Goal: Task Accomplishment & Management: Complete application form

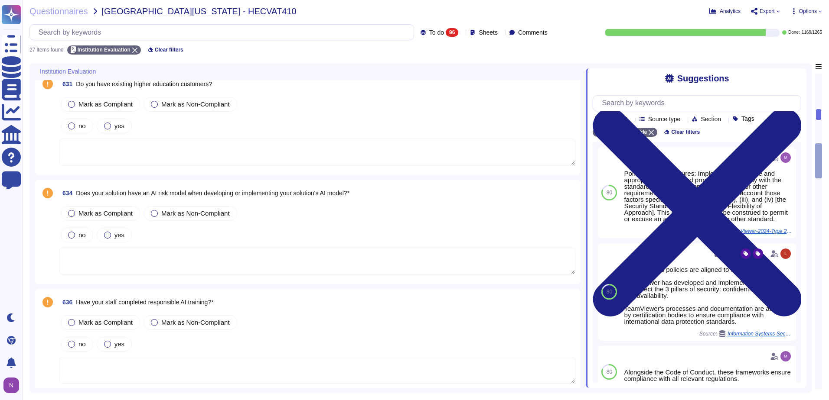
scroll to position [800, 0]
click at [181, 193] on span "Does your solution have an AI risk model when developing or implementing your s…" at bounding box center [212, 192] width 273 height 7
click at [181, 193] on span "634 Does your solution have an AI risk model when developing or implementing yo…" at bounding box center [204, 193] width 290 height 16
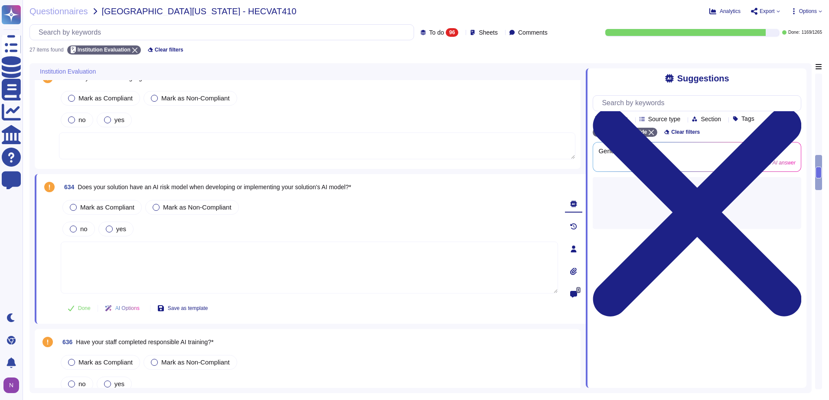
drag, startPoint x: 181, startPoint y: 193, endPoint x: 202, endPoint y: 187, distance: 22.0
click at [202, 187] on span "Does your solution have an AI risk model when developing or implementing your s…" at bounding box center [214, 187] width 273 height 7
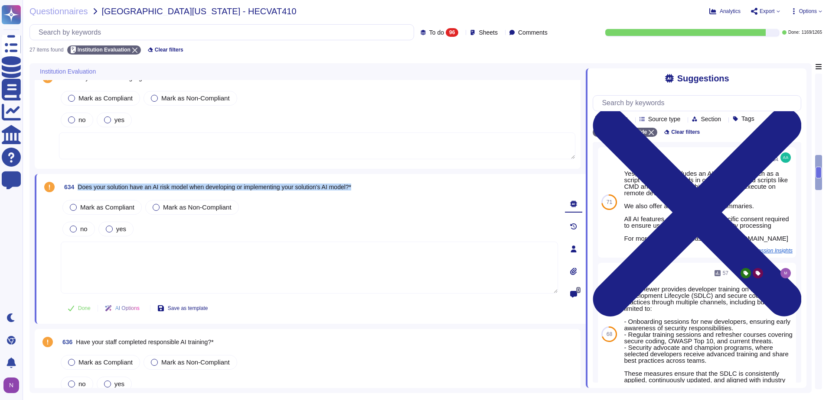
copy span "Does your solution have an AI risk model when developing or implementing your s…"
click at [158, 31] on input "text" at bounding box center [223, 32] width 379 height 15
paste input "Does your solution have an AI risk model when developing or implementing your s…"
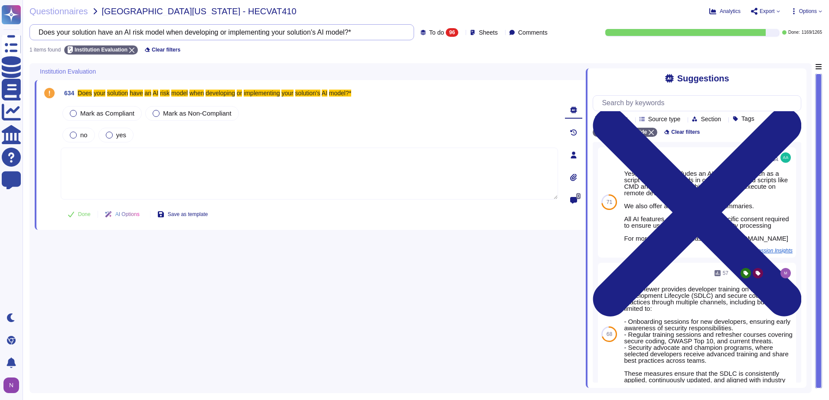
scroll to position [0, 0]
type input "Does your solution have an AI risk model when developing or implementing your s…"
click at [429, 32] on span "To do" at bounding box center [436, 32] width 15 height 6
click at [421, 52] on div "All 1265" at bounding box center [449, 55] width 70 height 10
click at [250, 34] on input "Does your solution have an AI risk model when developing or implementing your s…" at bounding box center [198, 32] width 329 height 15
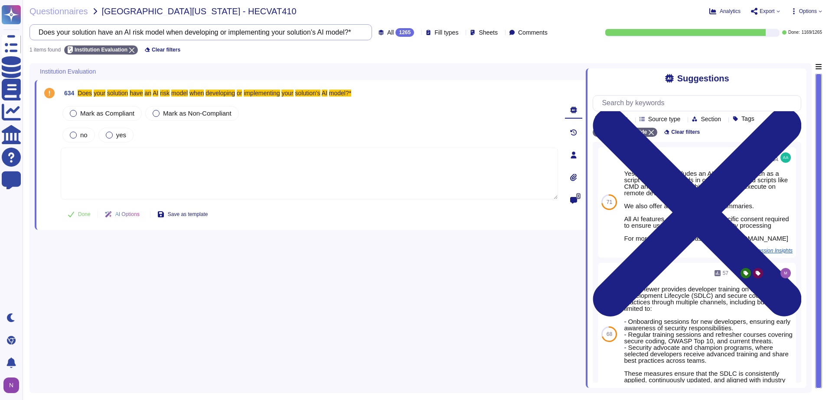
click at [250, 34] on input "Does your solution have an AI risk model when developing or implementing your s…" at bounding box center [198, 32] width 329 height 15
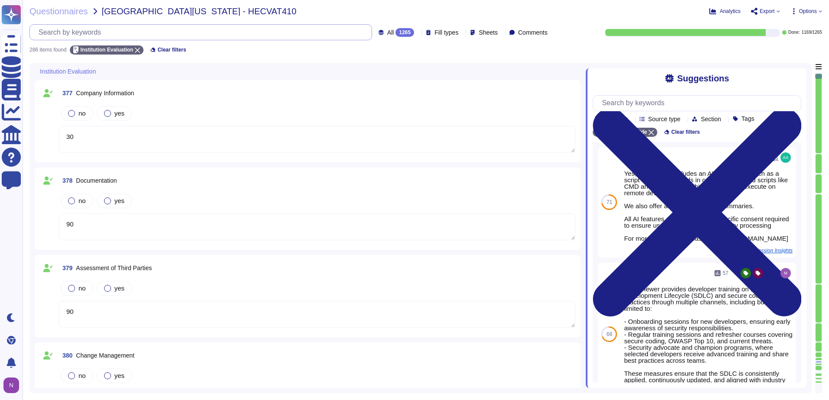
type textarea "90"
type textarea "150"
type textarea "145"
type textarea "250"
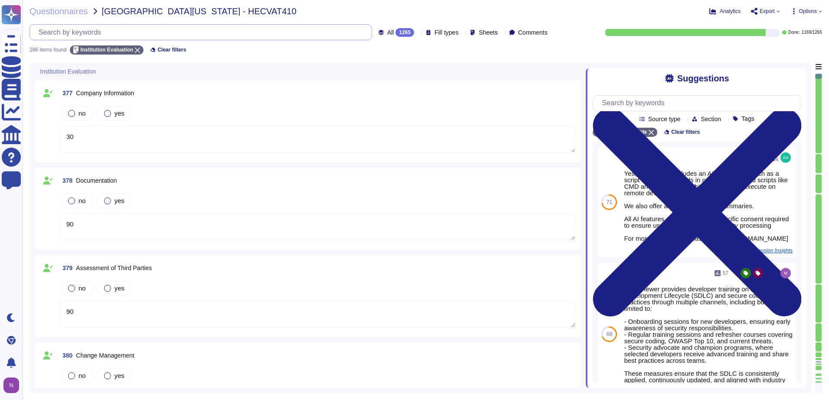
type textarea "30"
type textarea "280"
type textarea "200"
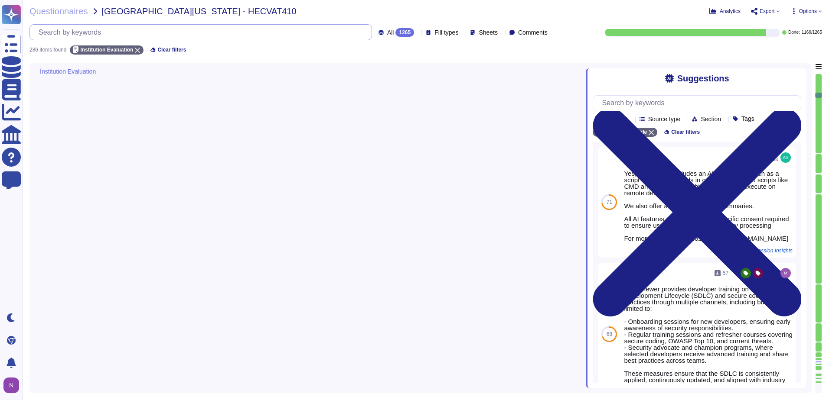
type textarea "75"
type textarea "170"
type textarea "405"
type textarea "565"
type textarea "In the following, "Company" refers to TeamViewer SE."
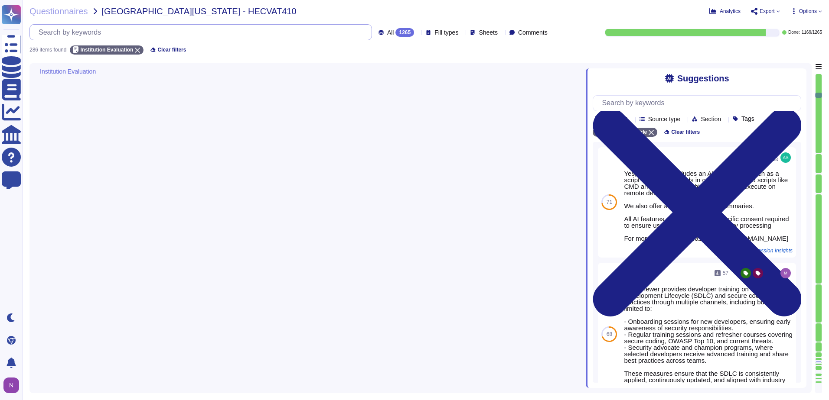
type textarea "In the following, "Company" refers to TeamViewer SE."
type textarea "With 1E, TeamViewer aims to create a comprehensive solution for IT processes, i…"
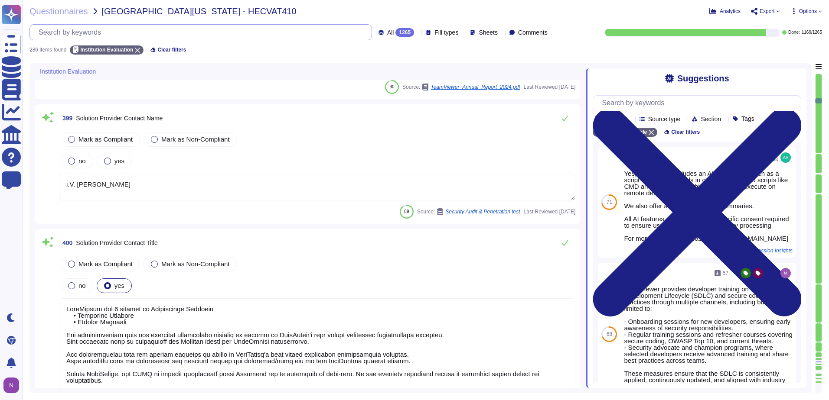
type textarea "i.V. [PERSON_NAME]"
type textarea "LoreMipsum dol 0 sitamet co Adipiscinge Seddoeiu • Temporinc Utlabore • Etdolor…"
type textarea "Please contact [EMAIL_ADDRESS][DOMAIN_NAME] or via any of the methods specified…"
type textarea "TeamViewer's contact information is available under this link: [URL][DOMAIN_NAM…"
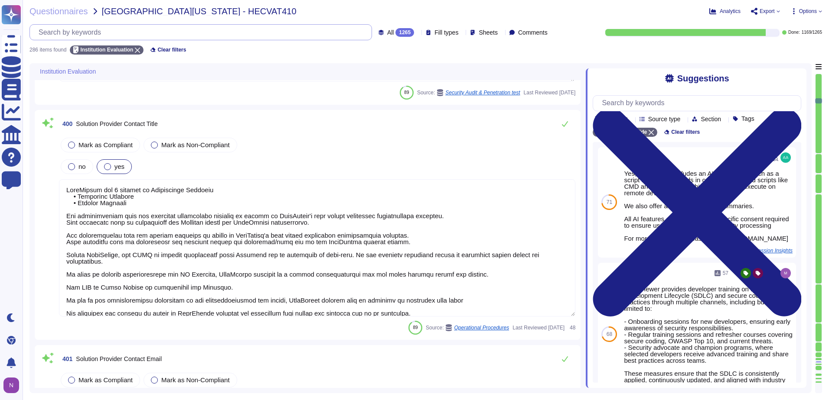
scroll to position [2210, 0]
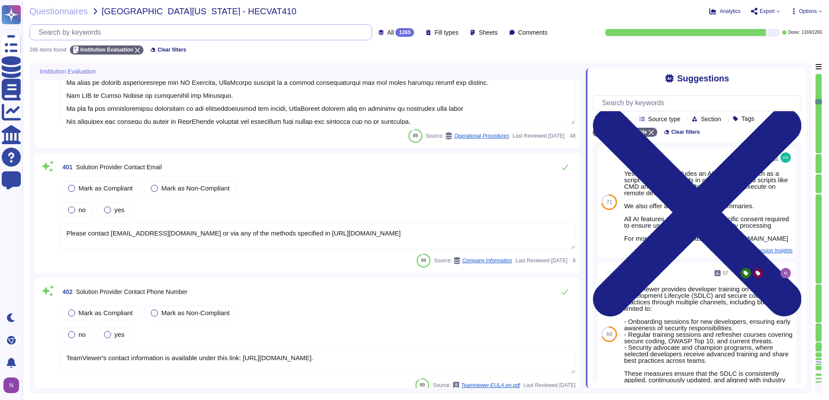
type textarea "TeamViewer US. Inc. * [STREET_ADDRESS]"
type textarea "TeamViewer Group has offices located around the globe."
click at [479, 32] on span "Sheets" at bounding box center [487, 32] width 19 height 6
click at [280, 187] on div "Mark as Compliant [PERSON_NAME] as Non-Compliant" at bounding box center [317, 188] width 516 height 18
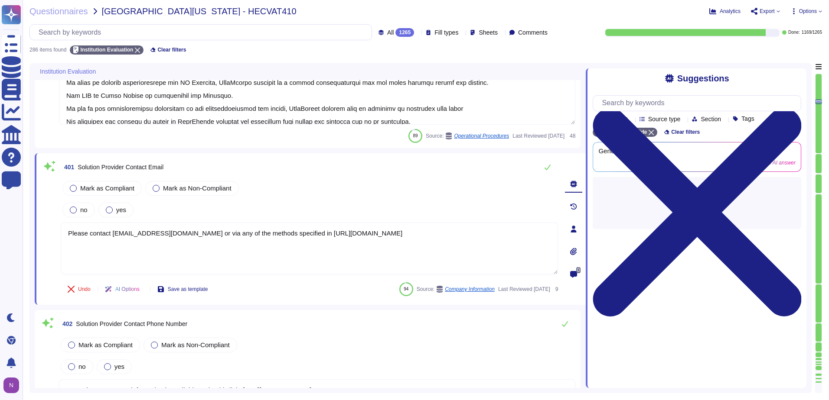
type textarea "TeamViewer Group has offices located around the globe."
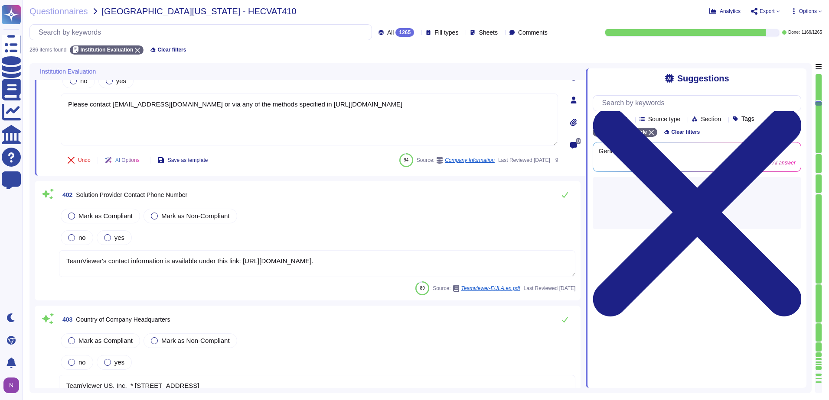
scroll to position [2384, 0]
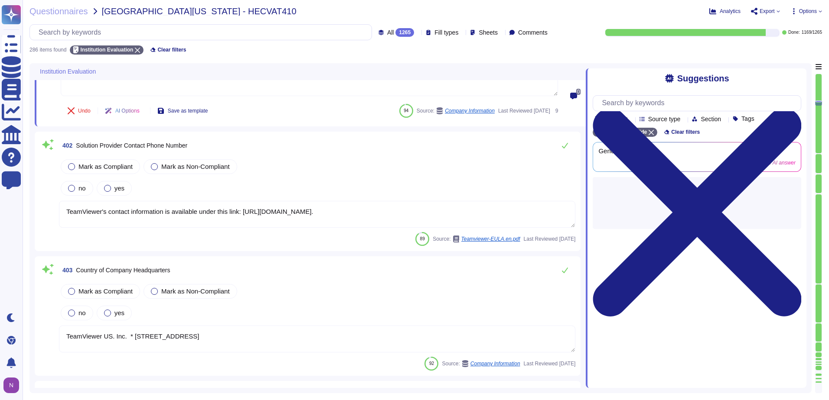
type textarea "There is a dedicated PSIRT and CSIRT team to ensure coverage of all areas of th…"
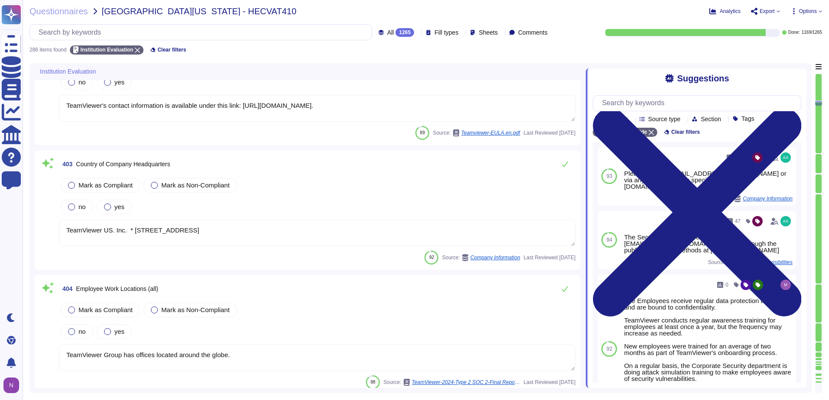
scroll to position [2514, 0]
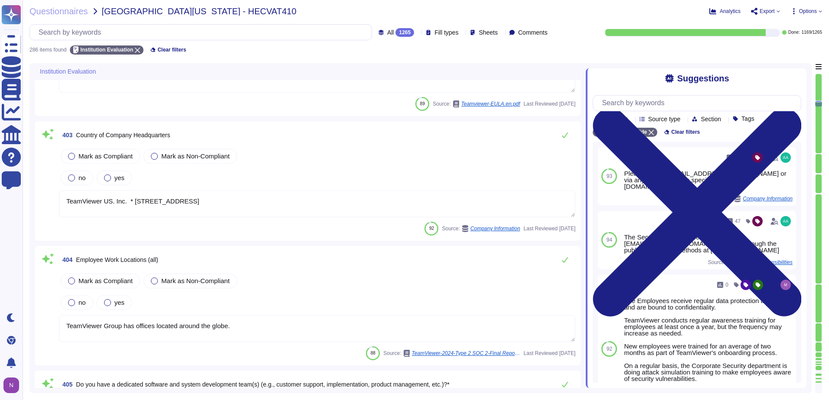
type textarea "The Group's parent company is TeamViewer SE, headquartered in [GEOGRAPHIC_DATA]…"
click at [395, 32] on div "All 1265" at bounding box center [397, 32] width 39 height 9
click at [394, 78] on div "To do 96" at bounding box center [403, 77] width 70 height 10
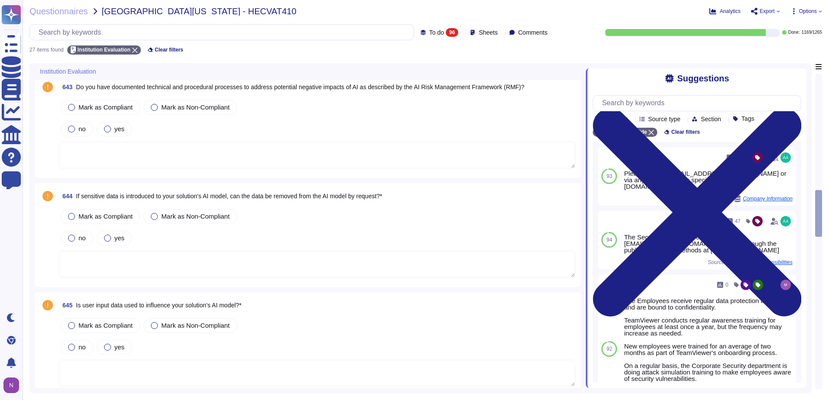
scroll to position [945, 0]
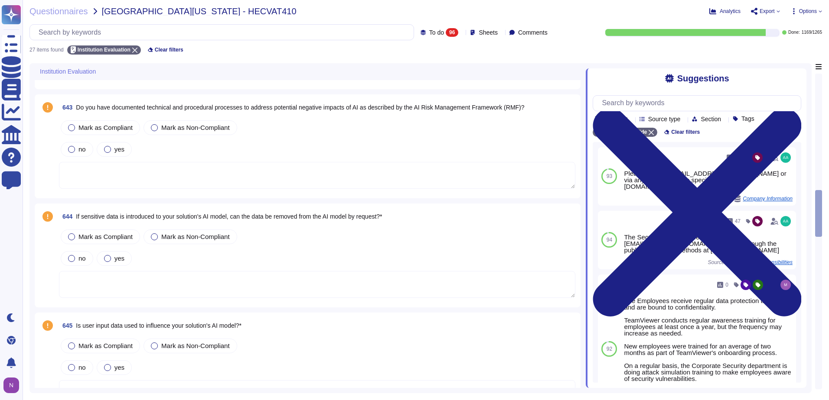
click at [136, 178] on textarea at bounding box center [317, 175] width 516 height 27
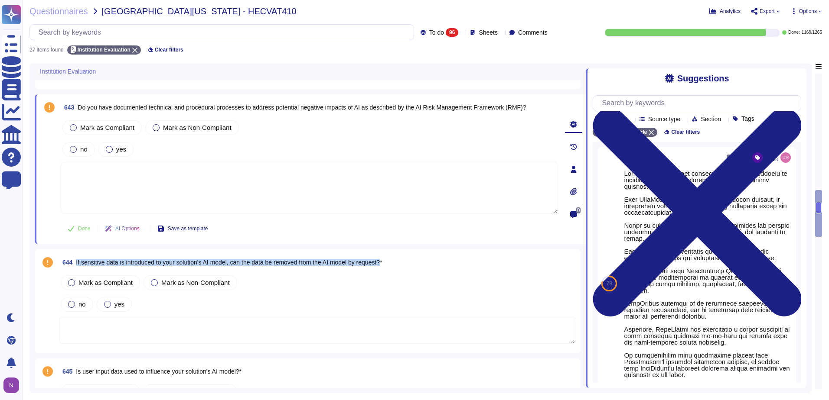
drag, startPoint x: 389, startPoint y: 262, endPoint x: 76, endPoint y: 264, distance: 312.9
click at [76, 264] on span "If sensitive data is introduced to your solution's AI model, can the data be re…" at bounding box center [229, 262] width 306 height 7
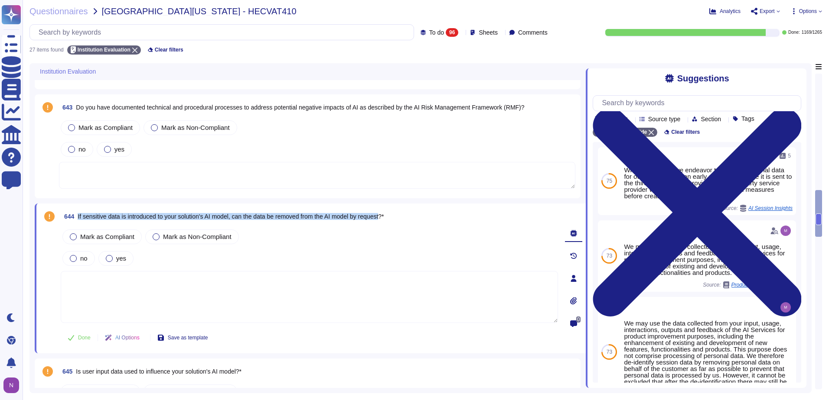
drag, startPoint x: 388, startPoint y: 216, endPoint x: 79, endPoint y: 219, distance: 309.5
click at [79, 219] on span "If sensitive data is introduced to your solution's AI model, can the data be re…" at bounding box center [231, 216] width 306 height 7
copy span "If sensitive data is introduced to your solution's AI model, can the data be re…"
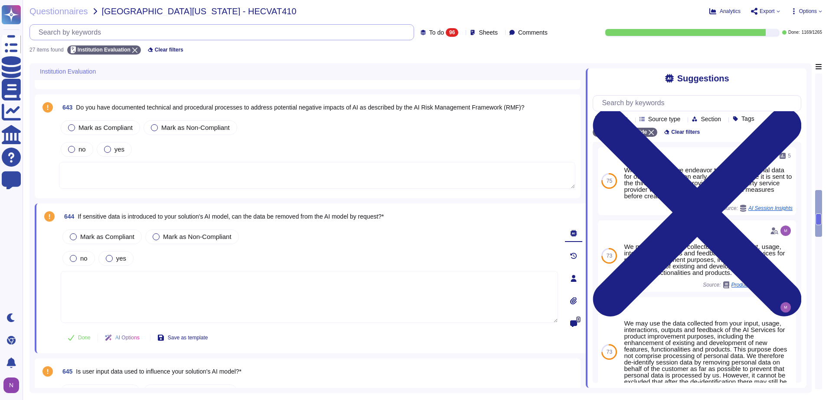
click at [188, 30] on input "text" at bounding box center [223, 32] width 379 height 15
paste input "If sensitive data is introduced to your solution's AI model, can the data be re…"
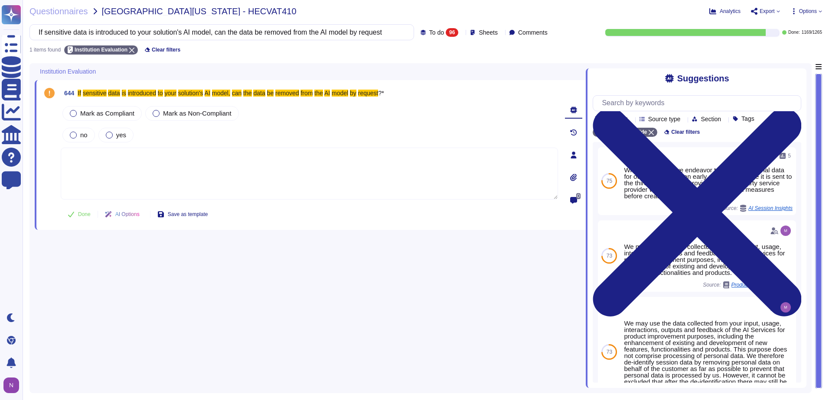
type input "If sensitive data is introduced to your solution's AI model, can the data be re…"
click at [429, 33] on span "To do" at bounding box center [436, 32] width 15 height 6
click at [420, 56] on span "All" at bounding box center [417, 55] width 7 height 8
click at [354, 191] on textarea at bounding box center [309, 174] width 497 height 52
click at [214, 34] on input "If sensitive data is introduced to your solution's AI model, can the data be re…" at bounding box center [198, 32] width 329 height 15
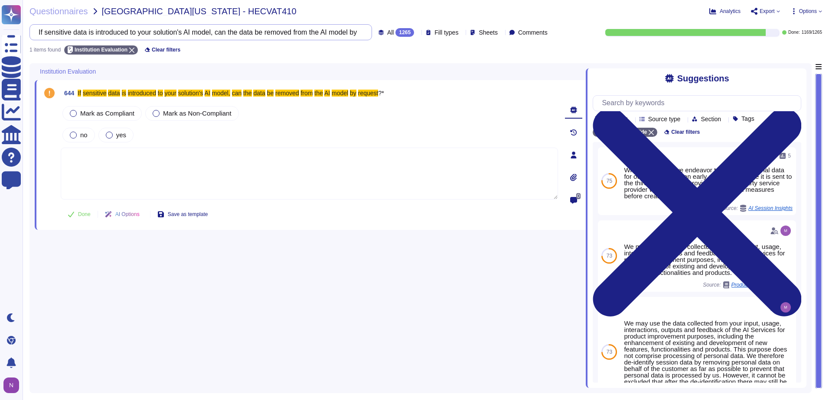
click at [214, 34] on input "If sensitive data is introduced to your solution's AI model, can the data be re…" at bounding box center [198, 32] width 329 height 15
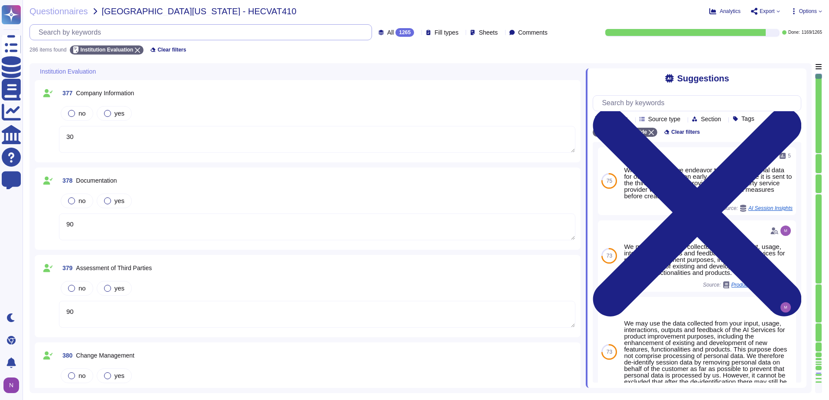
type textarea "90"
type textarea "150"
type textarea "145"
type textarea "250"
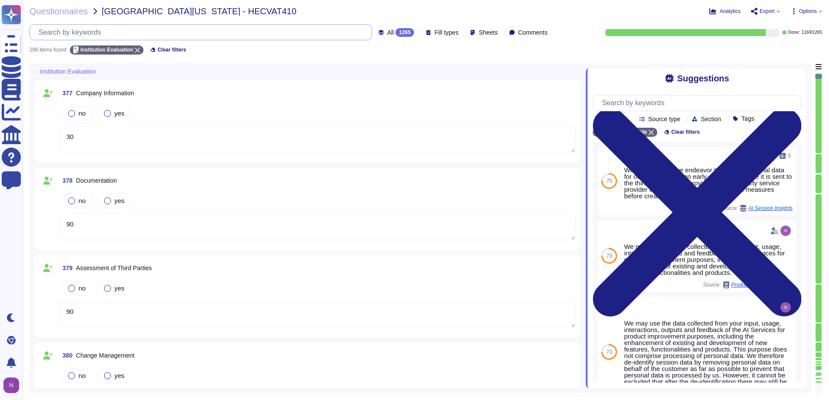
type textarea "30"
click at [395, 35] on div "1265" at bounding box center [404, 32] width 19 height 9
click at [370, 79] on span "To do" at bounding box center [376, 76] width 16 height 8
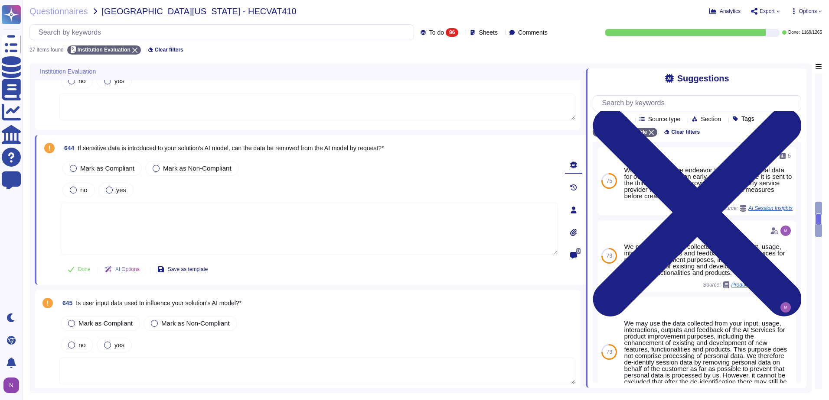
scroll to position [1267, 0]
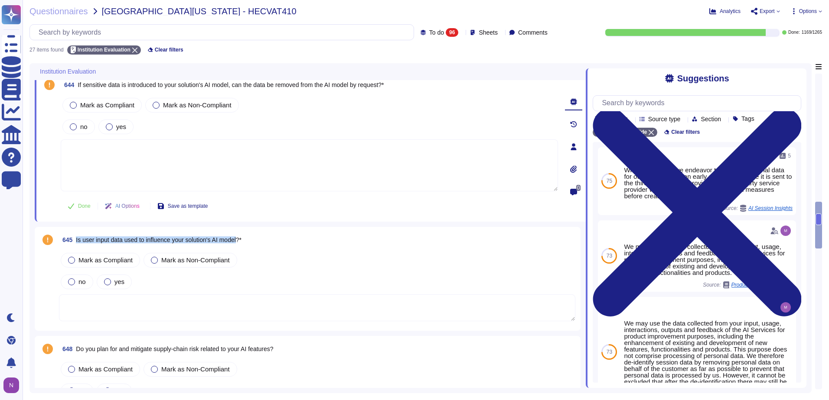
drag, startPoint x: 241, startPoint y: 240, endPoint x: 75, endPoint y: 242, distance: 166.0
click at [75, 242] on span "645 Is user input data used to influence your solution's AI model?*" at bounding box center [150, 240] width 182 height 16
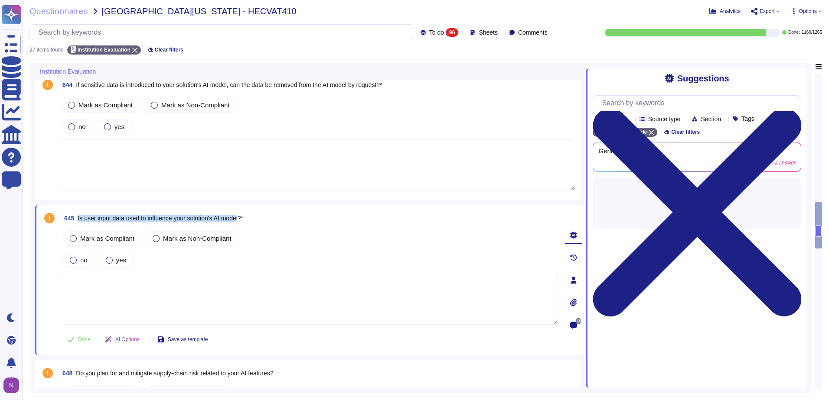
drag, startPoint x: 242, startPoint y: 218, endPoint x: 78, endPoint y: 223, distance: 164.3
click at [78, 223] on span "645 Is user input data used to influence your solution's AI model?*" at bounding box center [152, 219] width 182 height 16
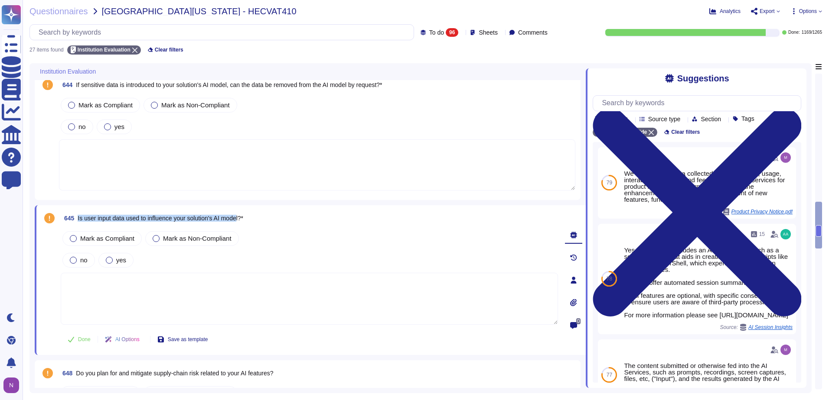
copy span "Is user input data used to influence your solution's AI mode"
click at [258, 34] on input "text" at bounding box center [223, 32] width 379 height 15
paste input "Is user input data used to influence your solution's AI mode"
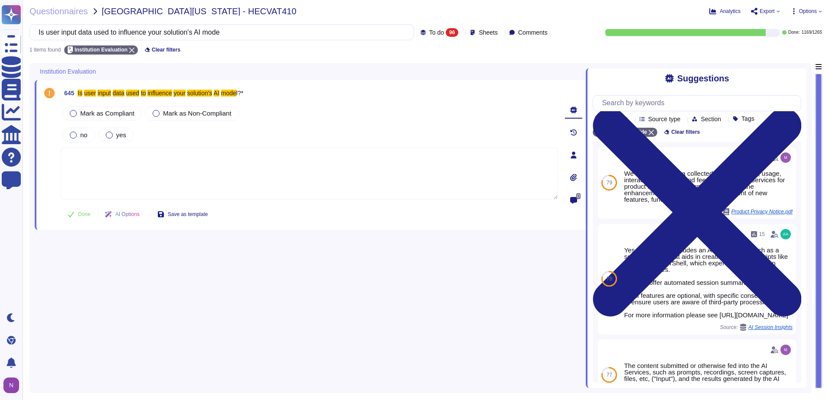
type input "Is user input data used to influence your solution's AI mode"
click at [198, 159] on textarea at bounding box center [309, 174] width 497 height 52
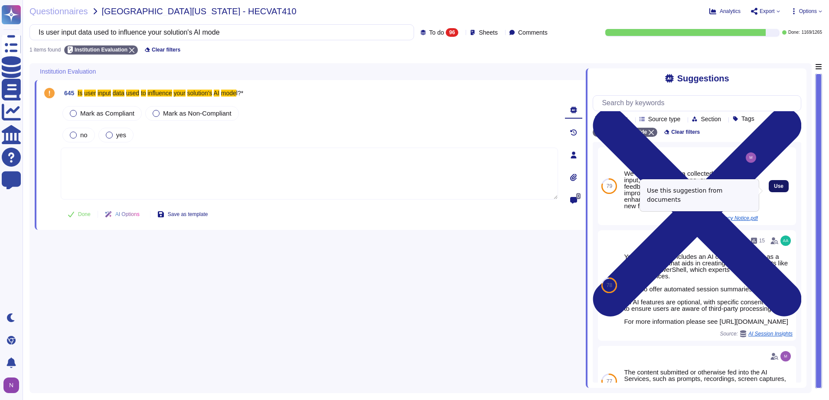
click at [774, 189] on span "Use" at bounding box center [779, 186] width 10 height 5
type textarea "We may use the data collected from your input, usage, interactions, outputs and…"
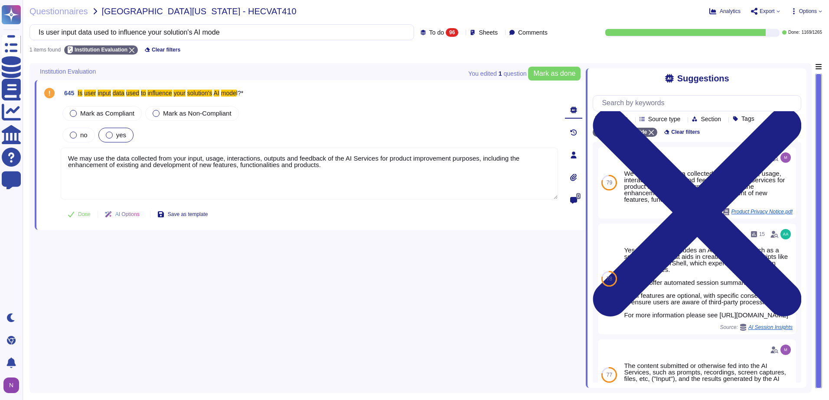
click at [109, 134] on div at bounding box center [109, 135] width 7 height 7
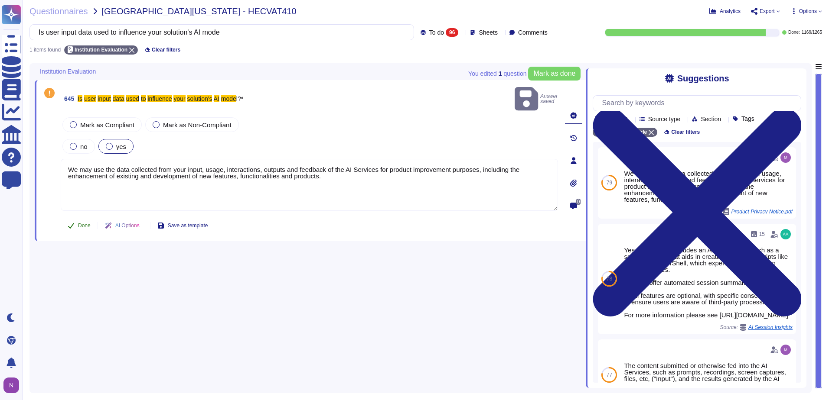
click at [84, 223] on span "Done" at bounding box center [84, 225] width 13 height 5
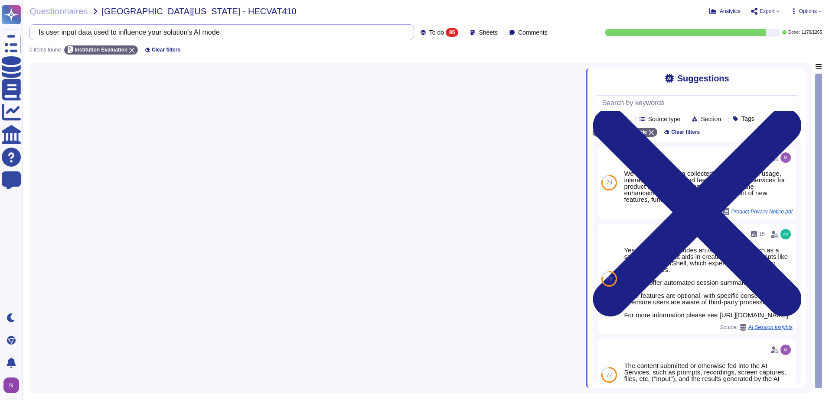
click at [204, 31] on input "Is user input data used to influence your solution's AI mode" at bounding box center [219, 32] width 371 height 15
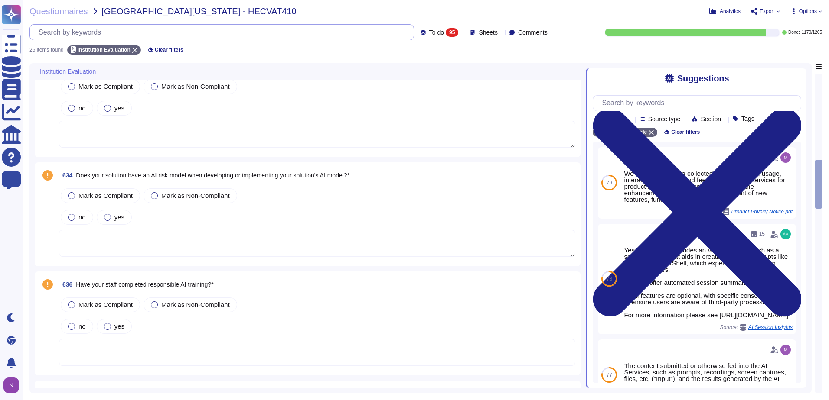
scroll to position [780, 0]
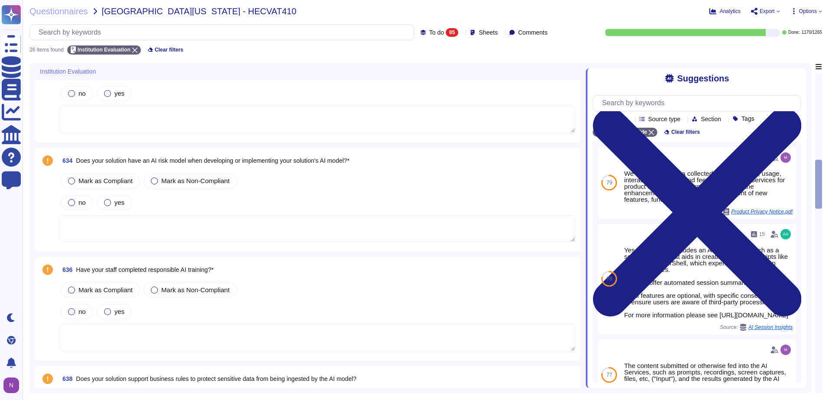
click at [210, 271] on span "Have your staff completed responsible AI training?*" at bounding box center [144, 270] width 137 height 7
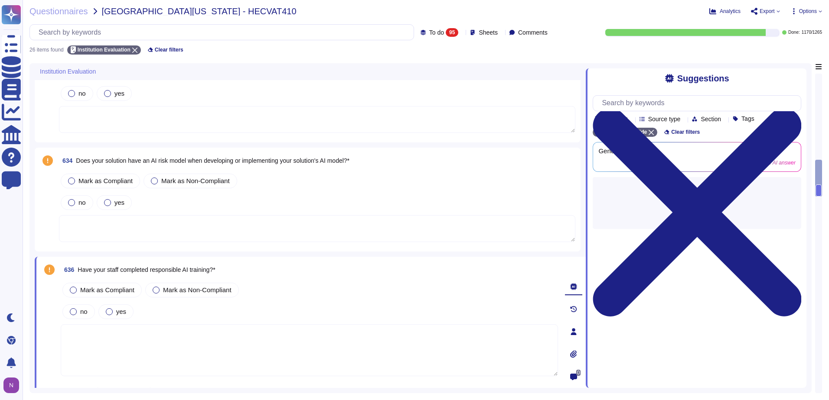
click at [213, 270] on span "Have your staff completed responsible AI training?*" at bounding box center [146, 270] width 137 height 7
drag, startPoint x: 214, startPoint y: 270, endPoint x: 79, endPoint y: 270, distance: 134.8
click at [79, 270] on span "Have your staff completed responsible AI training?*" at bounding box center [146, 270] width 137 height 7
copy span "Have your staff completed responsible AI training"
click at [142, 30] on input "text" at bounding box center [223, 32] width 379 height 15
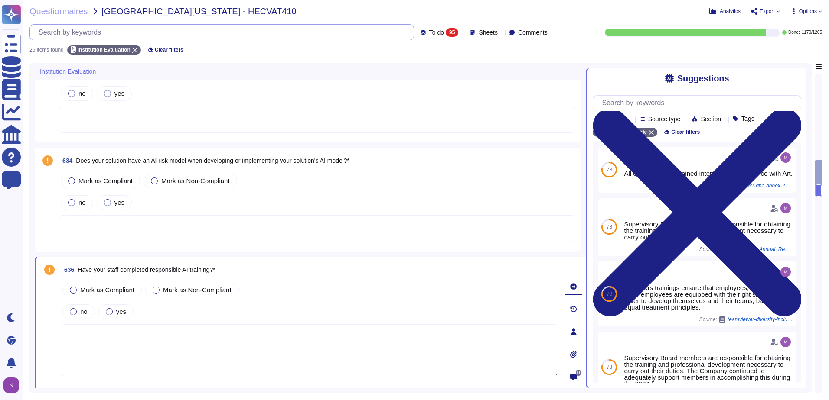
paste input "Have your staff completed responsible AI training"
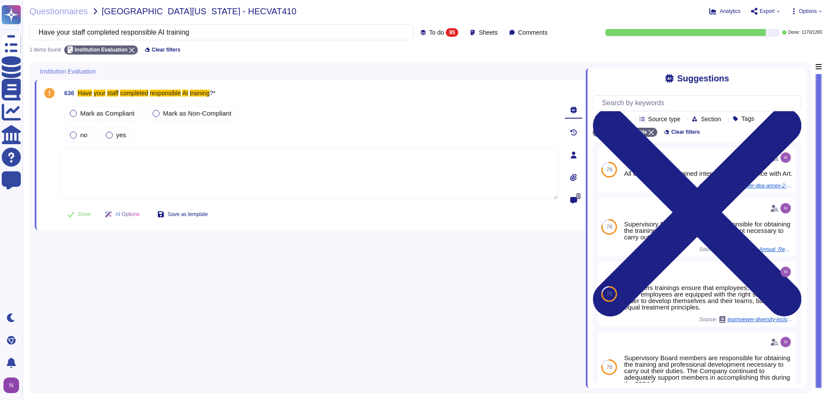
type input "Have your staff completed responsible AI training"
click at [446, 31] on div "95" at bounding box center [452, 32] width 13 height 9
click at [428, 56] on div "All 1265" at bounding box center [449, 55] width 70 height 10
click at [171, 166] on textarea at bounding box center [309, 174] width 497 height 52
click at [79, 114] on label "Mark as Compliant" at bounding box center [102, 113] width 65 height 7
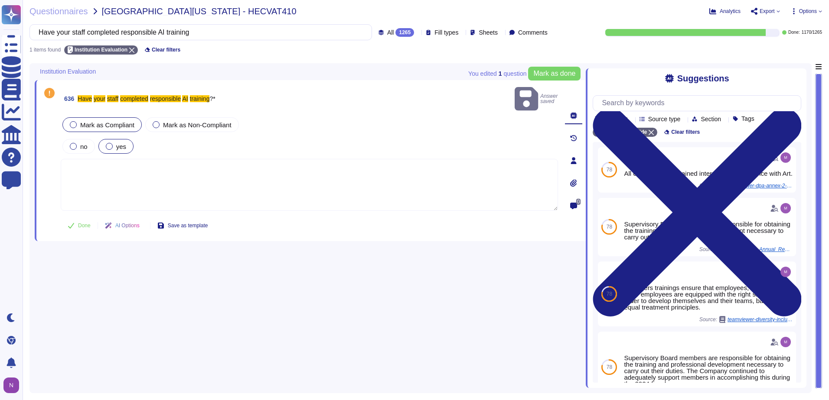
click at [108, 143] on div at bounding box center [109, 146] width 7 height 7
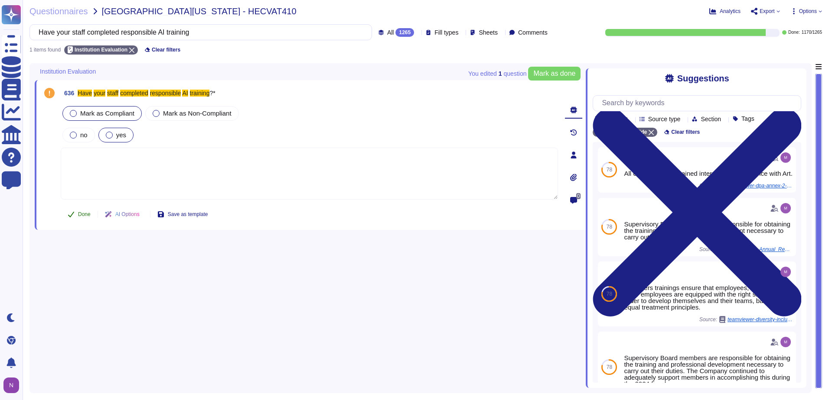
click at [85, 214] on span "Done" at bounding box center [84, 214] width 13 height 5
click at [188, 34] on input "Have your staff completed responsible AI training" at bounding box center [198, 32] width 329 height 15
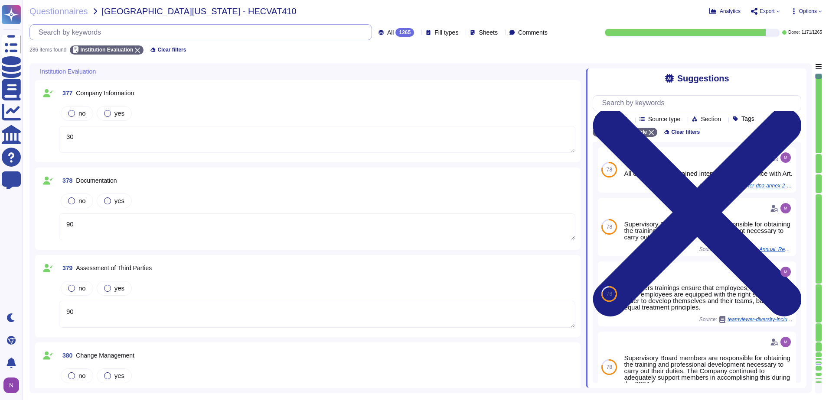
type textarea "90"
type textarea "150"
type textarea "145"
type textarea "250"
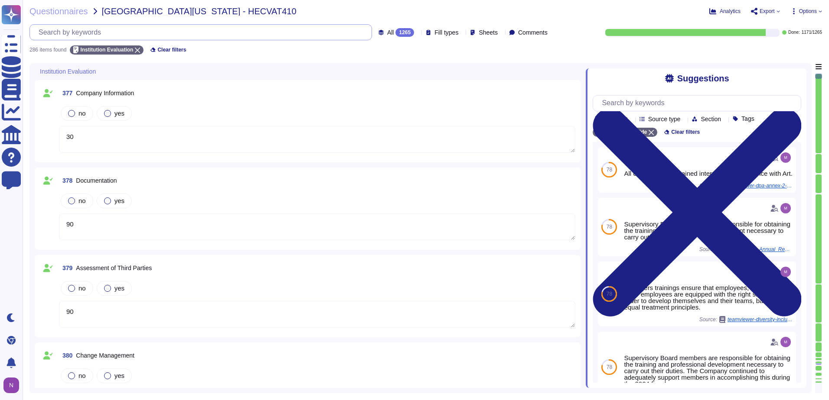
type textarea "30"
click at [395, 32] on div "1265" at bounding box center [404, 32] width 19 height 9
click at [388, 78] on div "To do 94" at bounding box center [403, 77] width 70 height 10
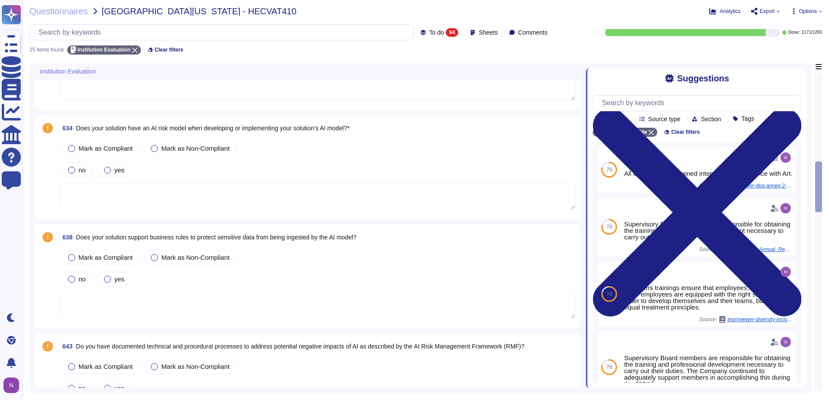
scroll to position [823, 0]
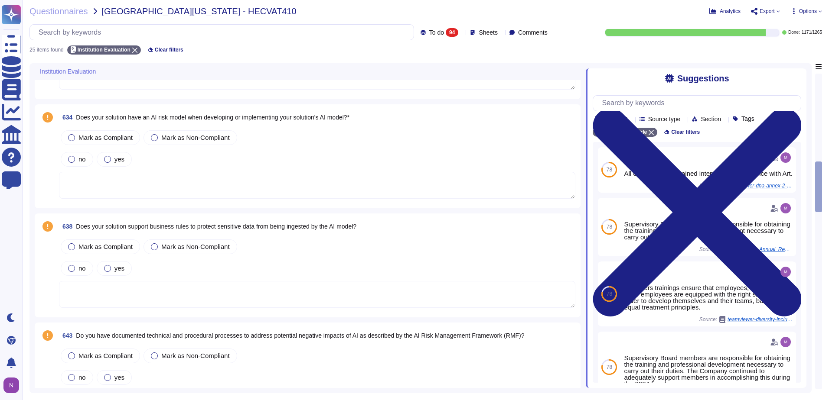
click at [314, 117] on span "Does your solution have an AI risk model when developing or implementing your s…" at bounding box center [212, 117] width 273 height 7
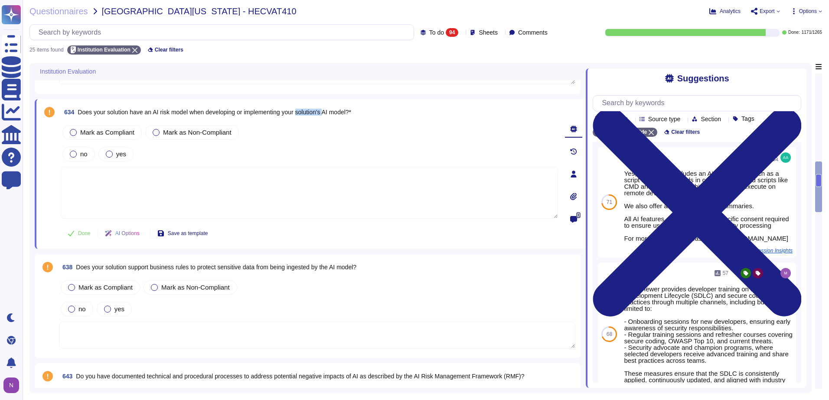
click at [314, 117] on span "634 Does your solution have an AI risk model when developing or implementing yo…" at bounding box center [206, 112] width 290 height 16
copy span "Does your solution have an AI risk model when developing or implementing your s…"
click at [148, 30] on input "text" at bounding box center [223, 32] width 379 height 15
paste input "Does your solution have an AI risk model when developing or implementing your s…"
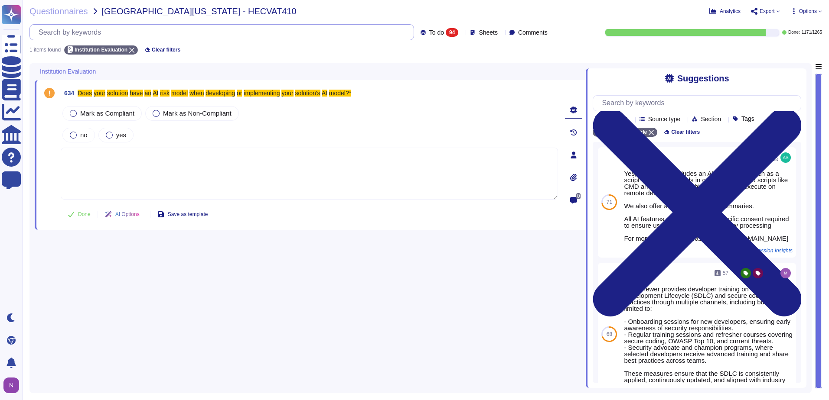
scroll to position [0, 0]
type input "Does your solution have an AI risk model when developing or implementing your s…"
click at [429, 28] on span "To do 94" at bounding box center [443, 32] width 29 height 9
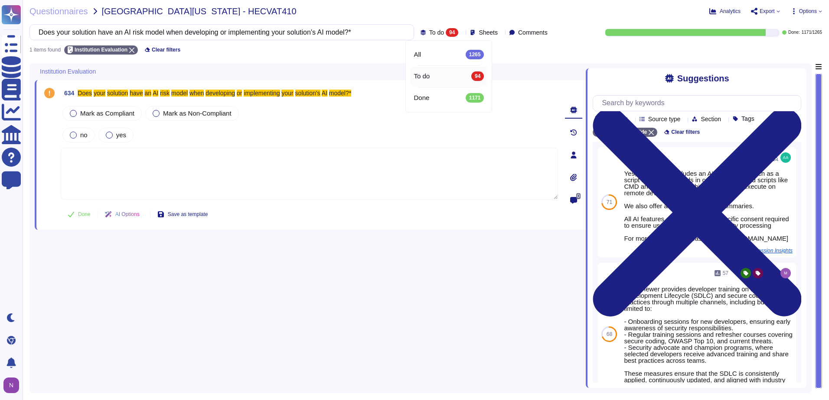
click at [420, 59] on span "All" at bounding box center [416, 55] width 7 height 8
click at [395, 32] on div "1265" at bounding box center [404, 32] width 19 height 9
click at [390, 75] on div "To do 94" at bounding box center [403, 77] width 70 height 10
click at [310, 33] on input "Does your solution have an AI risk model when developing or implementing your s…" at bounding box center [219, 32] width 371 height 15
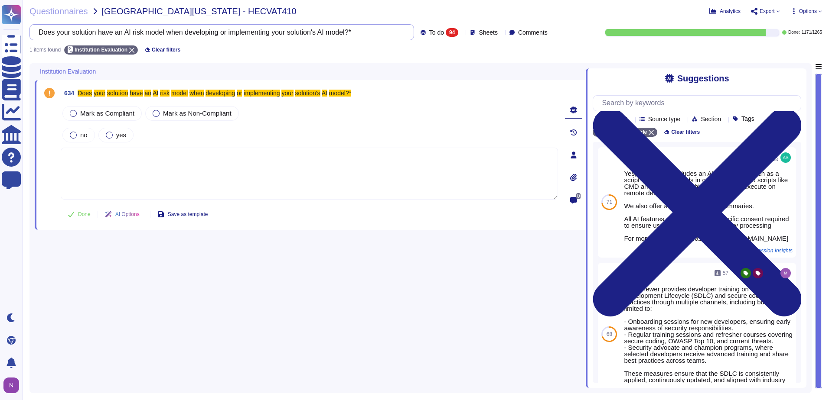
click at [310, 33] on input "Does your solution have an AI risk model when developing or implementing your s…" at bounding box center [219, 32] width 371 height 15
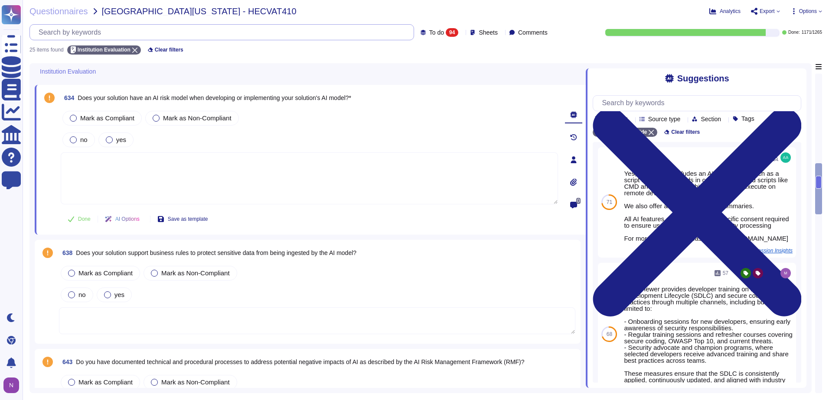
scroll to position [823, 0]
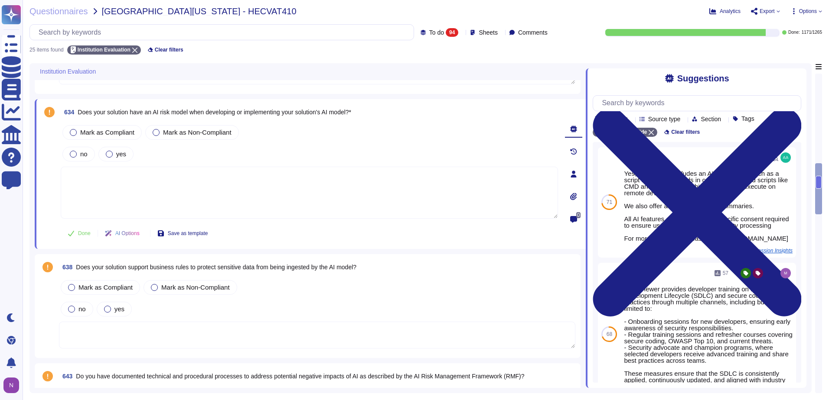
click at [238, 267] on span "Does your solution support business rules to protect sensitive data from being …" at bounding box center [216, 267] width 280 height 7
click at [237, 280] on div "Mark as Non-Compliant" at bounding box center [190, 287] width 94 height 15
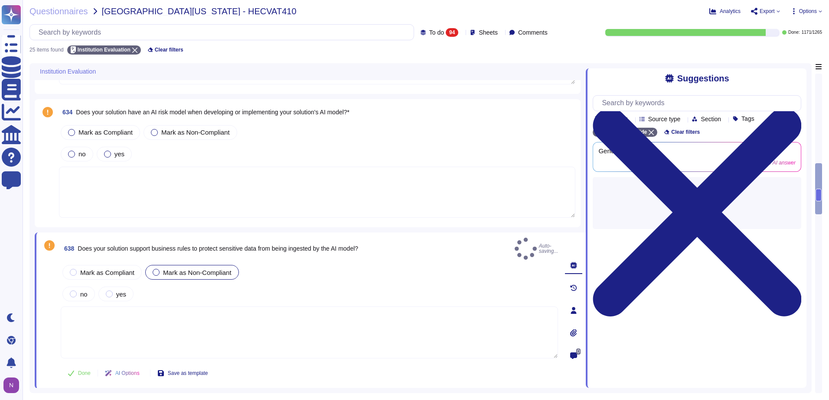
click at [238, 267] on div "Mark as Non-Compliant" at bounding box center [192, 272] width 94 height 15
click at [246, 245] on span "Does your solution support business rules to protect sensitive data from being …" at bounding box center [218, 248] width 280 height 7
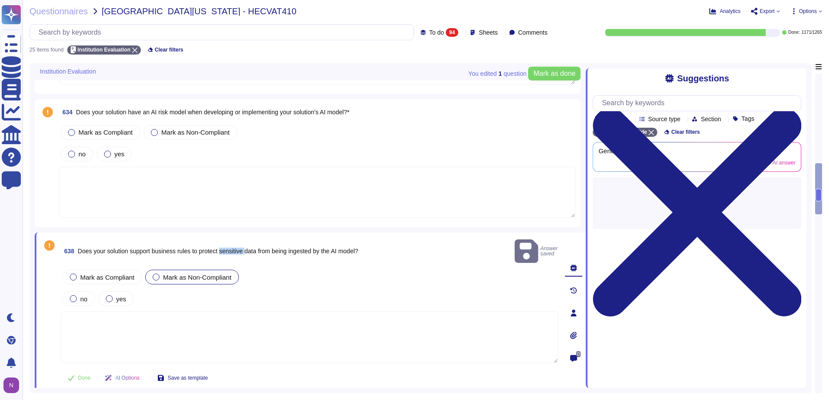
click at [233, 248] on span "Does your solution support business rules to protect sensitive data from being …" at bounding box center [218, 251] width 280 height 7
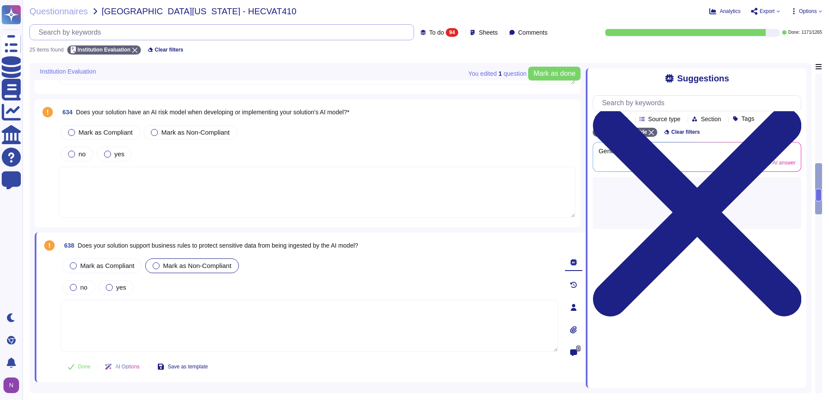
click at [180, 30] on input "text" at bounding box center [223, 32] width 379 height 15
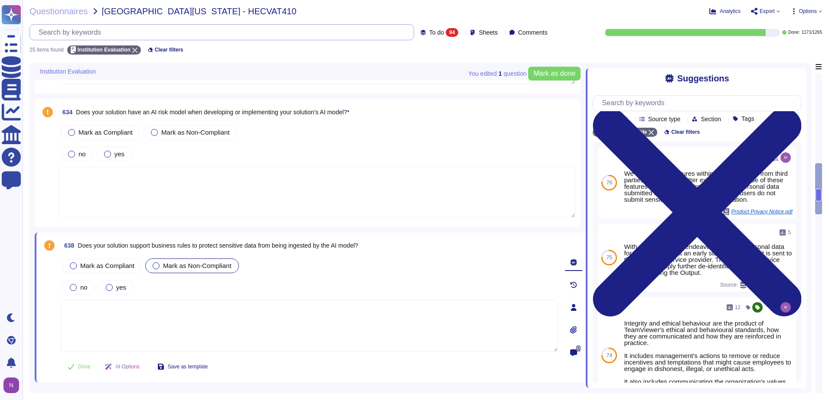
paste input "Does your solution support business rules to protect sensitive data from being …"
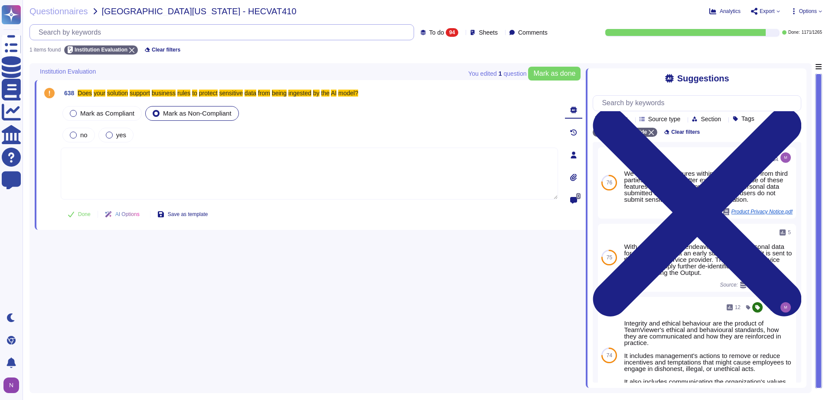
scroll to position [0, 0]
type input "Does your solution support business rules to protect sensitive data from being …"
click at [429, 32] on span "To do" at bounding box center [436, 32] width 15 height 6
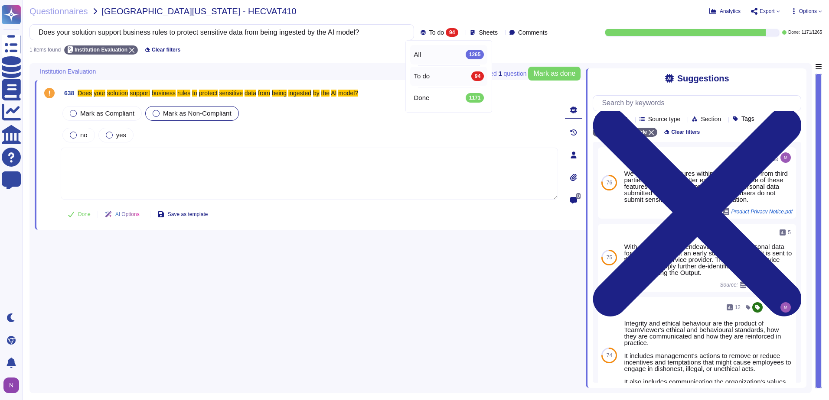
click at [423, 55] on div "All 1265" at bounding box center [448, 55] width 70 height 10
click at [396, 30] on div "All 1265" at bounding box center [397, 32] width 39 height 9
click at [385, 72] on div "To do 94" at bounding box center [403, 77] width 70 height 10
click at [301, 33] on input "Does your solution support business rules to protect sensitive data from being …" at bounding box center [219, 32] width 371 height 15
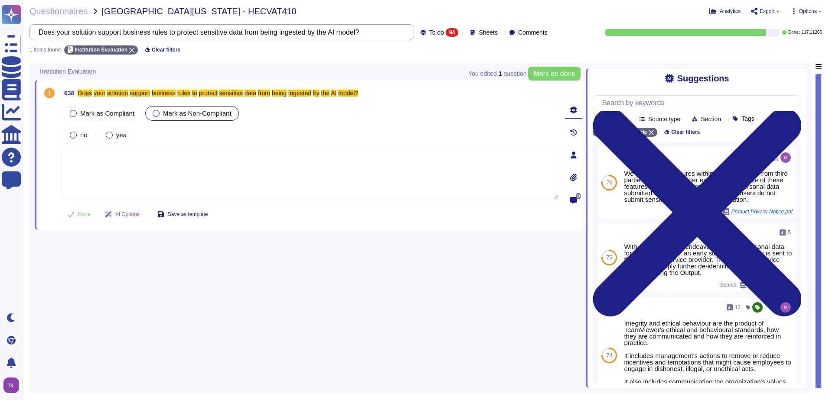
click at [301, 33] on input "Does your solution support business rules to protect sensitive data from being …" at bounding box center [219, 32] width 371 height 15
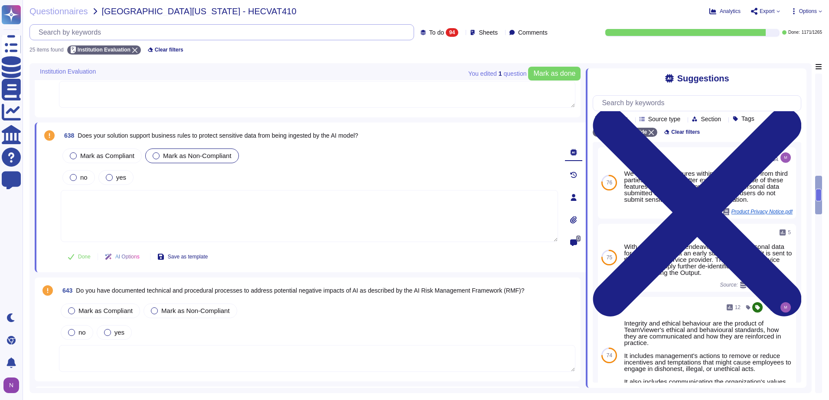
scroll to position [910, 0]
click at [214, 156] on span "Mark as Non-Compliant" at bounding box center [197, 154] width 68 height 7
click at [143, 257] on icon at bounding box center [143, 257] width 0 height 0
click at [422, 140] on div "638 Does your solution support business rules to protect sensitive data from be…" at bounding box center [309, 135] width 497 height 16
click at [274, 134] on span "Does your solution support business rules to protect sensitive data from being …" at bounding box center [218, 134] width 280 height 7
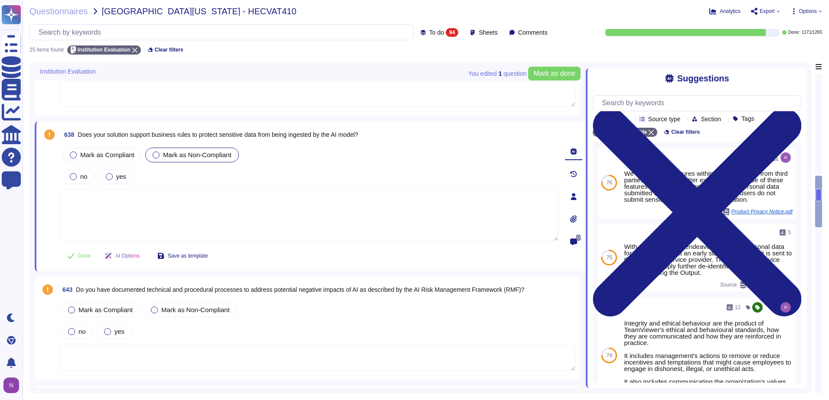
click at [274, 134] on span "Does your solution support business rules to protect sensitive data from being …" at bounding box center [218, 134] width 280 height 7
copy span "Does your solution support business rules to protect sensitive data from being …"
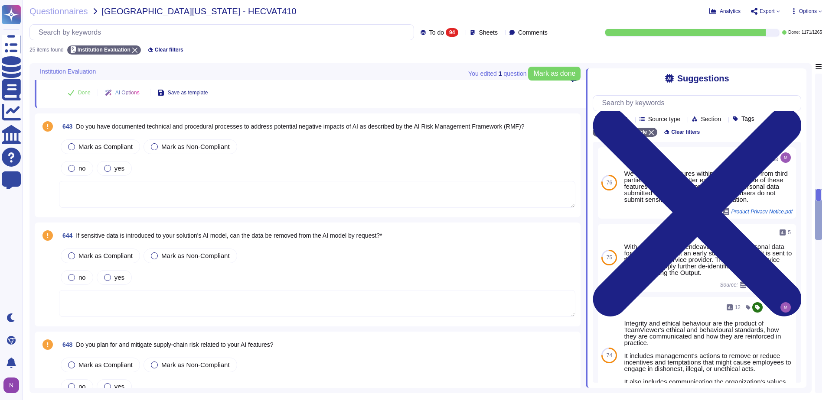
scroll to position [1084, 0]
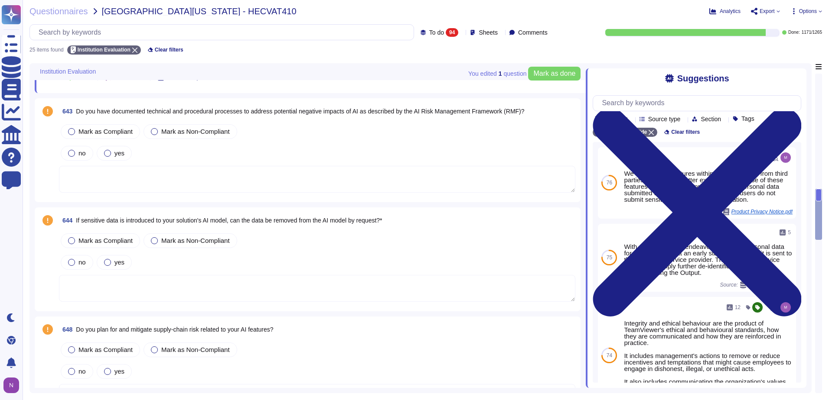
click at [265, 221] on span "If sensitive data is introduced to your solution's AI model, can the data be re…" at bounding box center [229, 220] width 306 height 7
click at [265, 232] on div "Mark as Compliant [PERSON_NAME] as Non-Compliant" at bounding box center [317, 241] width 516 height 18
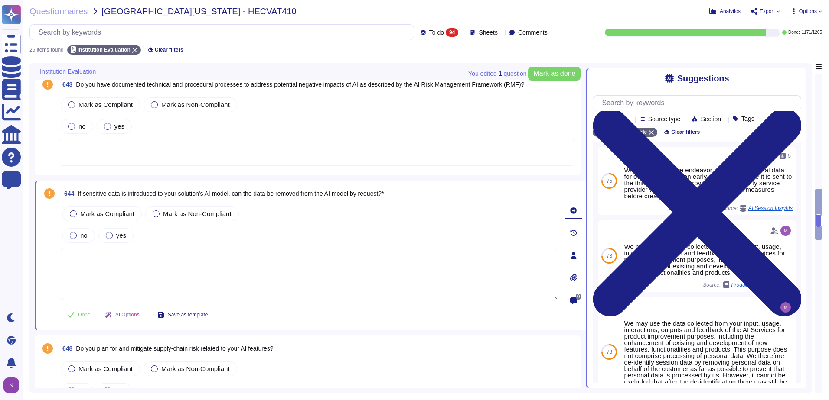
click at [265, 221] on div "Mark as Compliant [PERSON_NAME] as Non-Compliant" at bounding box center [309, 214] width 497 height 18
drag, startPoint x: 265, startPoint y: 221, endPoint x: 262, endPoint y: 194, distance: 27.5
click at [262, 194] on span "If sensitive data is introduced to your solution's AI model, can the data be re…" at bounding box center [231, 193] width 306 height 7
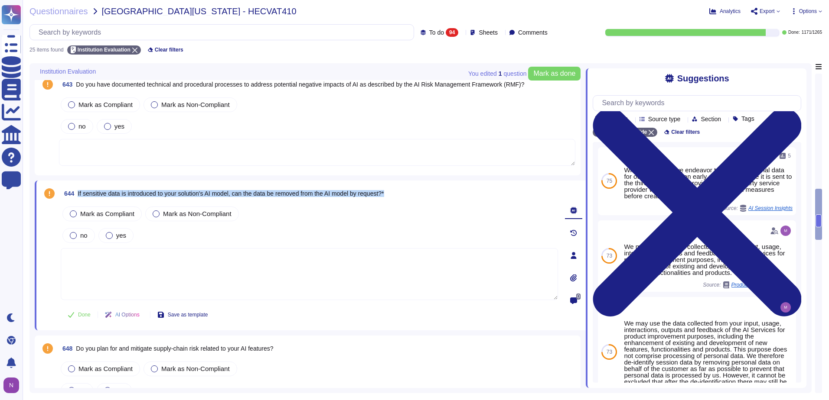
click at [262, 194] on span "If sensitive data is introduced to your solution's AI model, can the data be re…" at bounding box center [231, 193] width 306 height 7
copy span "If sensitive data is introduced to your solution's AI model, can the data be re…"
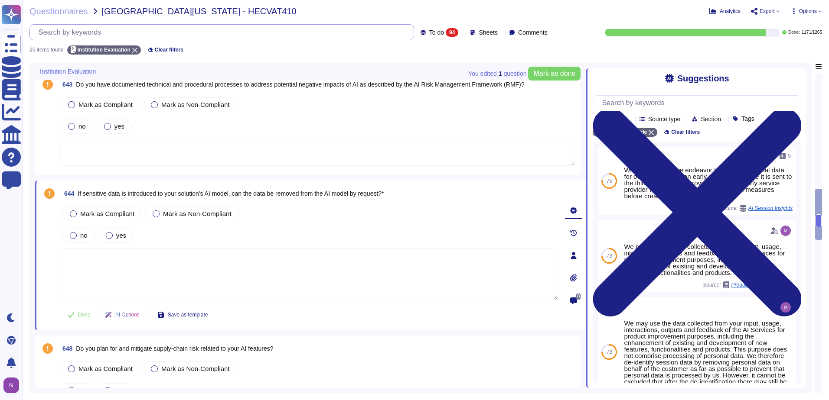
click at [212, 28] on input "text" at bounding box center [223, 32] width 379 height 15
paste input "If sensitive data is introduced to your solution's AI model, can the data be re…"
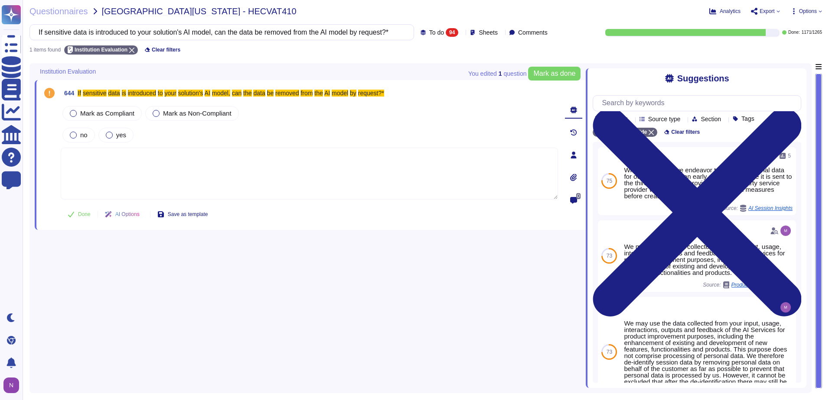
type input "If sensitive data is introduced to your solution's AI model, can the data be re…"
click at [429, 33] on span "To do 94" at bounding box center [443, 32] width 29 height 9
click at [428, 53] on div "All 1265" at bounding box center [448, 55] width 70 height 10
click at [387, 33] on span "All" at bounding box center [390, 32] width 7 height 6
click at [377, 76] on span "To do" at bounding box center [376, 76] width 16 height 8
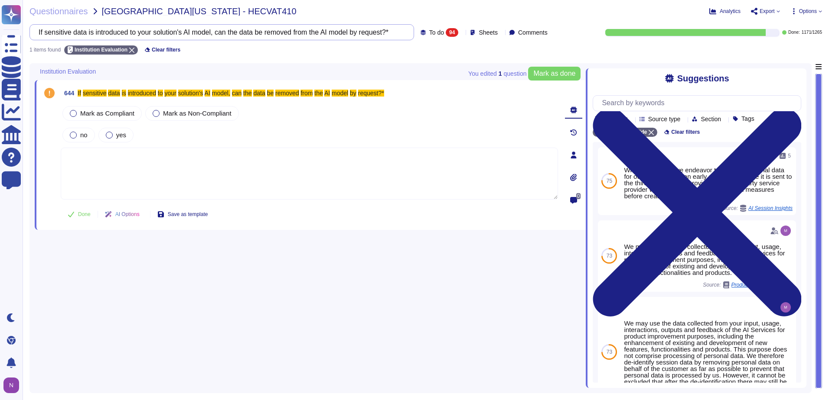
click at [313, 31] on input "If sensitive data is introduced to your solution's AI model, can the data be re…" at bounding box center [219, 32] width 371 height 15
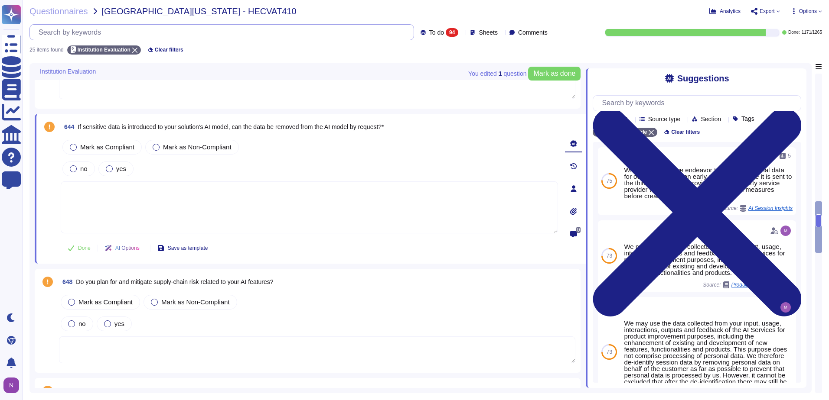
scroll to position [1127, 0]
click at [498, 74] on b "1" at bounding box center [499, 74] width 3 height 6
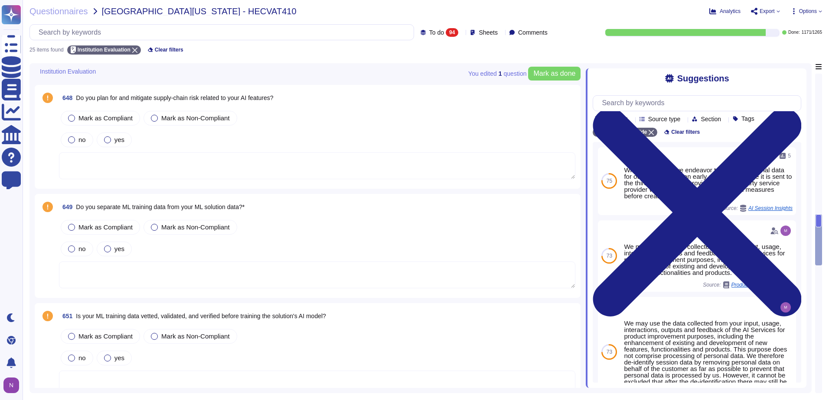
scroll to position [1300, 0]
click at [225, 207] on span "Do you separate ML training data from your ML solution data?*" at bounding box center [160, 206] width 169 height 7
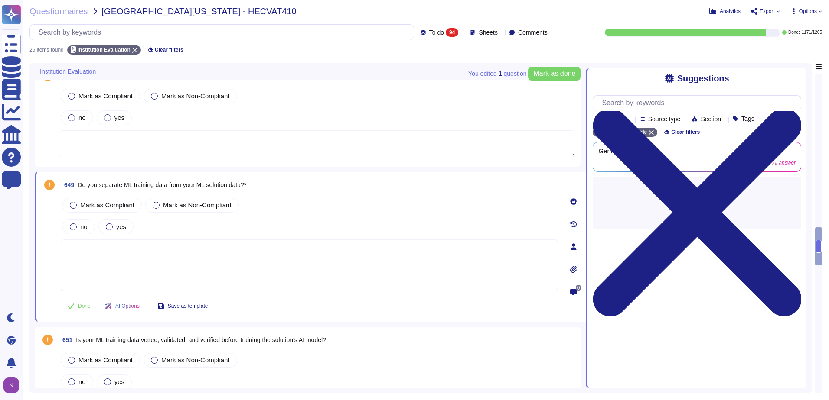
click at [225, 207] on span "Mark as Non-Compliant" at bounding box center [197, 205] width 68 height 7
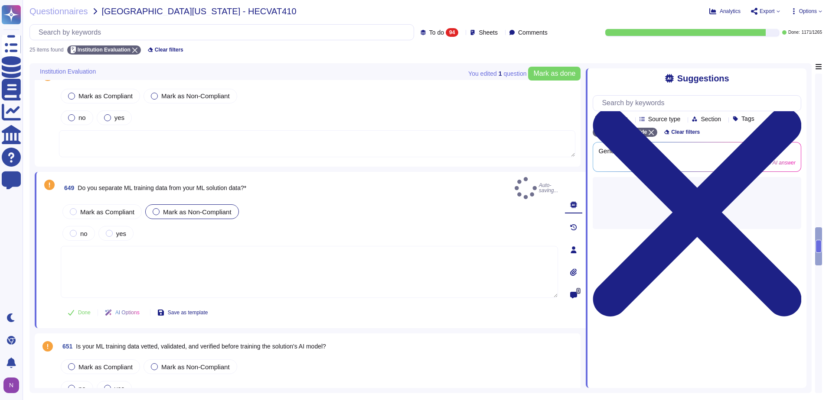
click at [225, 186] on span "Do you separate ML training data from your ML solution data?*" at bounding box center [162, 188] width 169 height 7
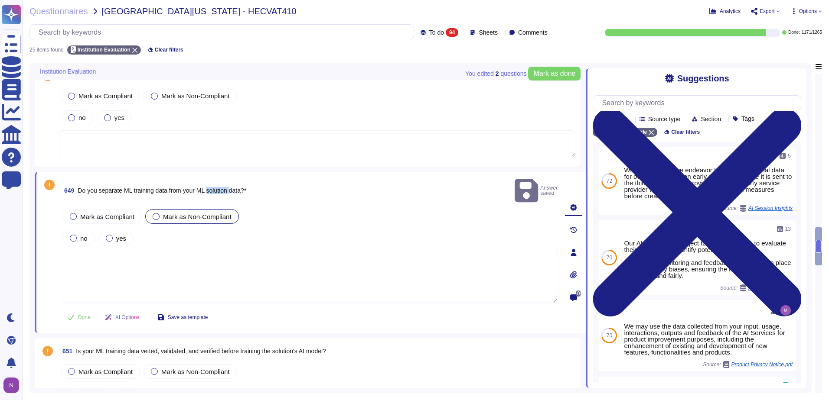
click at [225, 187] on span "Do you separate ML training data from your ML solution data?*" at bounding box center [162, 190] width 169 height 7
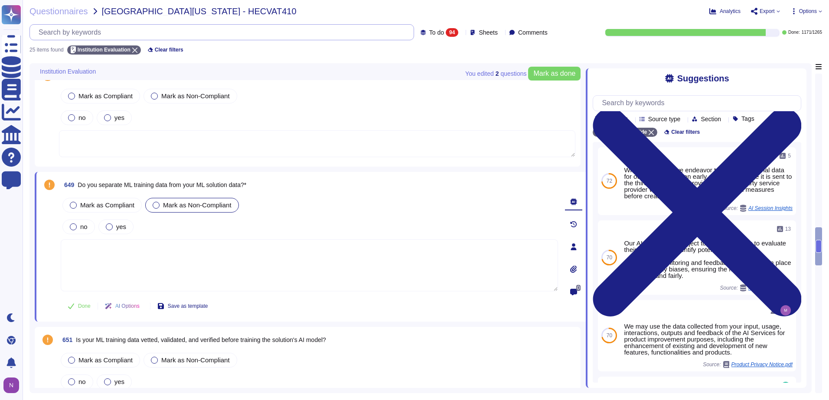
click at [243, 33] on input "text" at bounding box center [223, 32] width 379 height 15
paste input "Do you separate ML training data from your ML solution data?*"
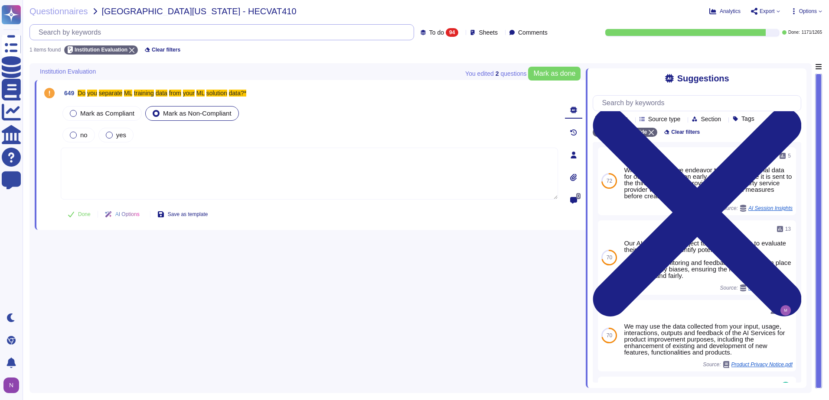
scroll to position [0, 0]
type input "Do you separate ML training data from your ML solution data?*"
click at [446, 32] on div "94" at bounding box center [452, 32] width 13 height 9
click at [426, 56] on div "All 1265" at bounding box center [448, 55] width 70 height 10
click at [83, 112] on span "Mark as Compliant" at bounding box center [107, 113] width 54 height 7
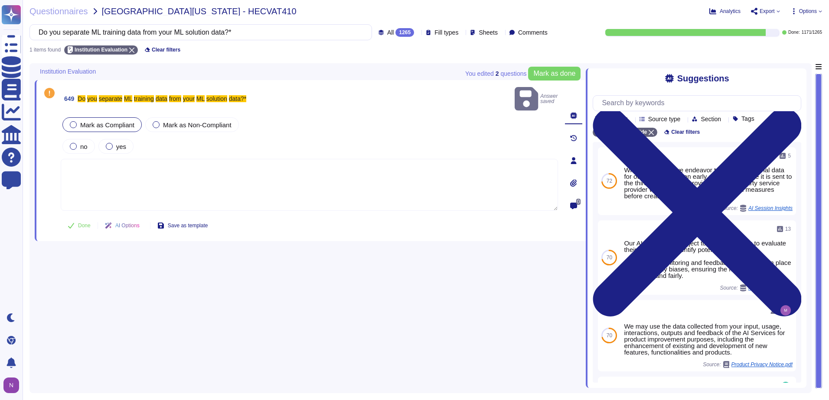
click at [101, 159] on textarea at bounding box center [309, 185] width 497 height 52
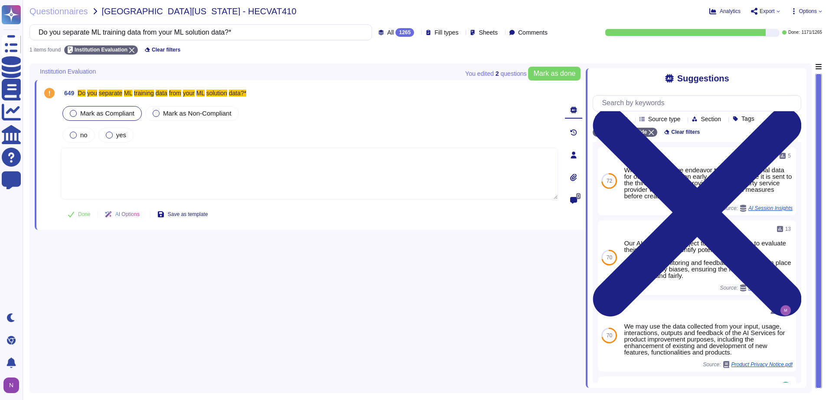
click at [120, 112] on span "Mark as Compliant" at bounding box center [107, 113] width 54 height 7
click at [572, 131] on icon at bounding box center [573, 133] width 7 height 6
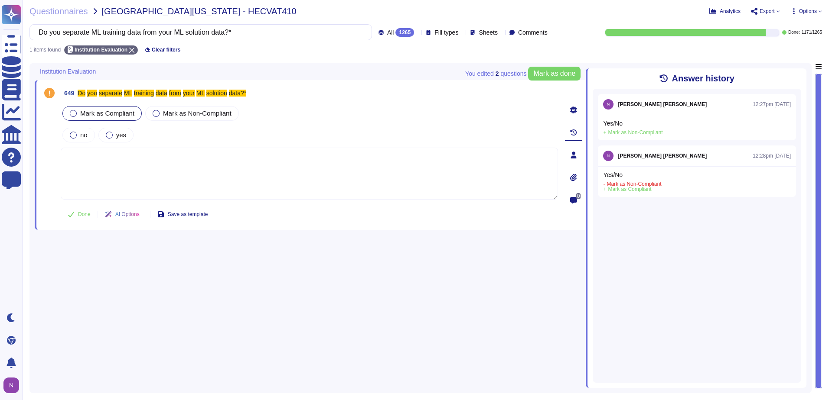
click at [575, 109] on icon at bounding box center [573, 110] width 7 height 7
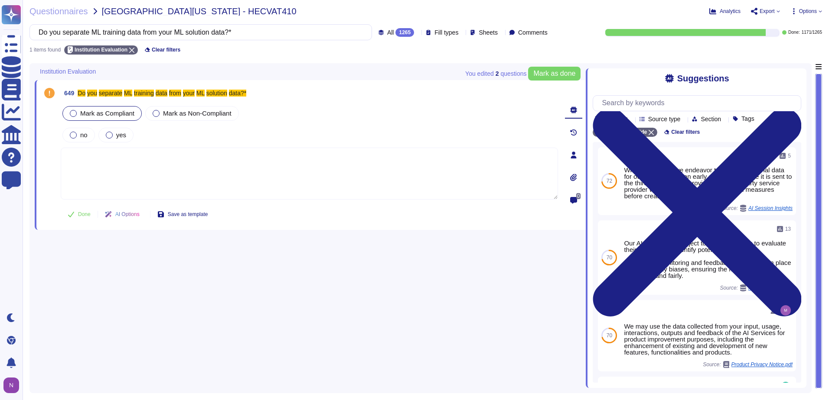
click at [98, 162] on textarea at bounding box center [309, 174] width 497 height 52
type textarea "N/A"
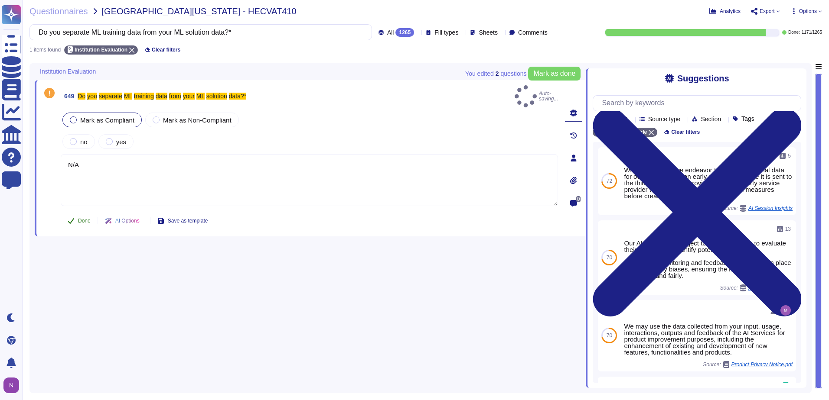
click at [79, 218] on span "Done" at bounding box center [84, 220] width 13 height 5
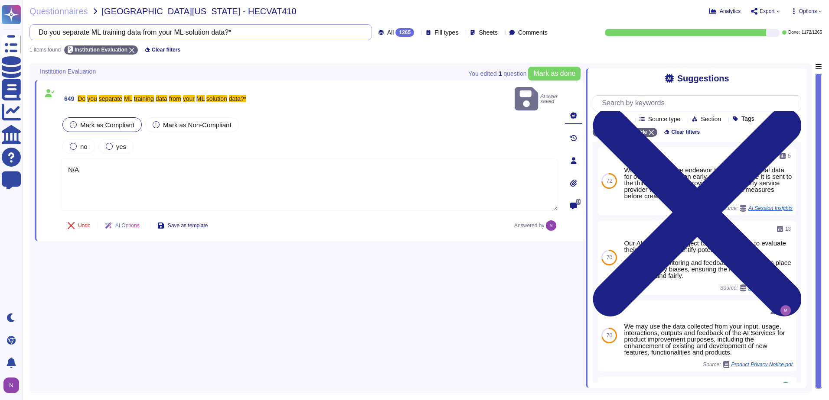
click at [223, 37] on input "Do you separate ML training data from your ML solution data?*" at bounding box center [198, 32] width 329 height 15
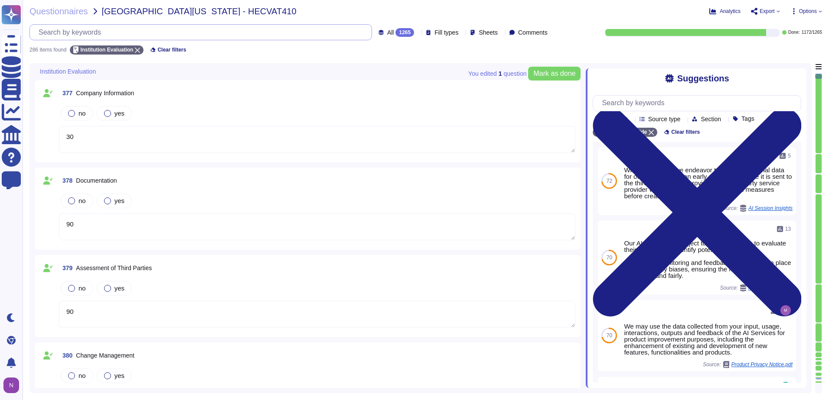
type textarea "90"
type textarea "150"
type textarea "145"
type textarea "250"
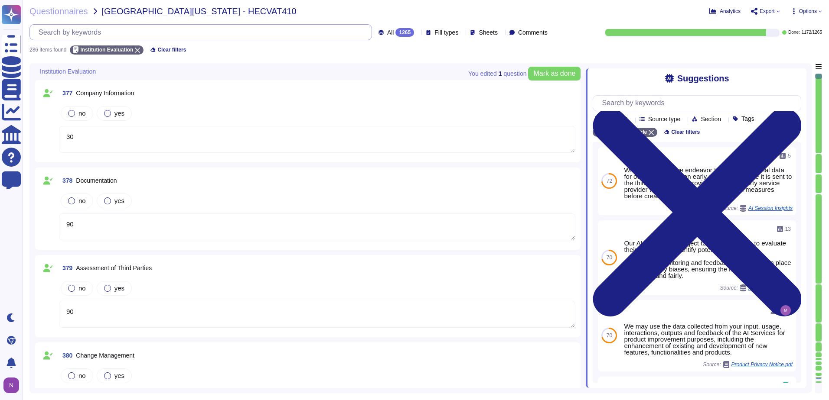
type textarea "30"
click at [387, 36] on span "All" at bounding box center [390, 32] width 7 height 6
click at [376, 75] on span "To do" at bounding box center [376, 76] width 16 height 8
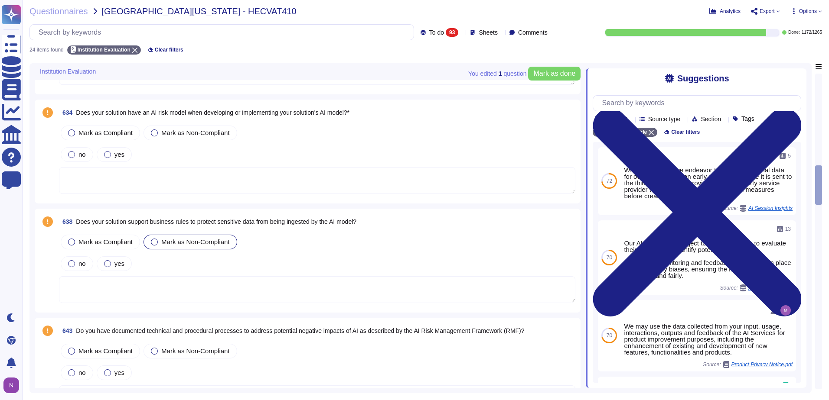
scroll to position [910, 0]
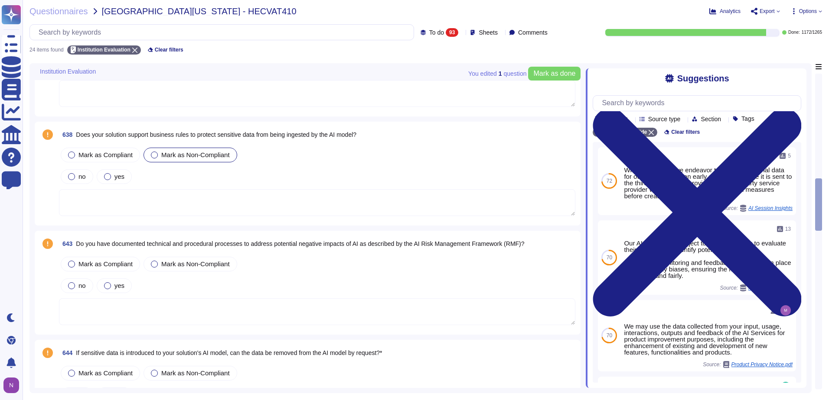
click at [226, 202] on textarea at bounding box center [317, 202] width 516 height 27
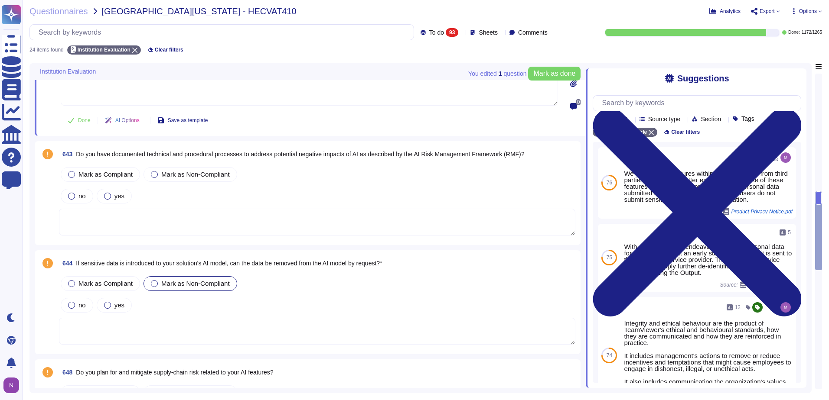
scroll to position [1040, 0]
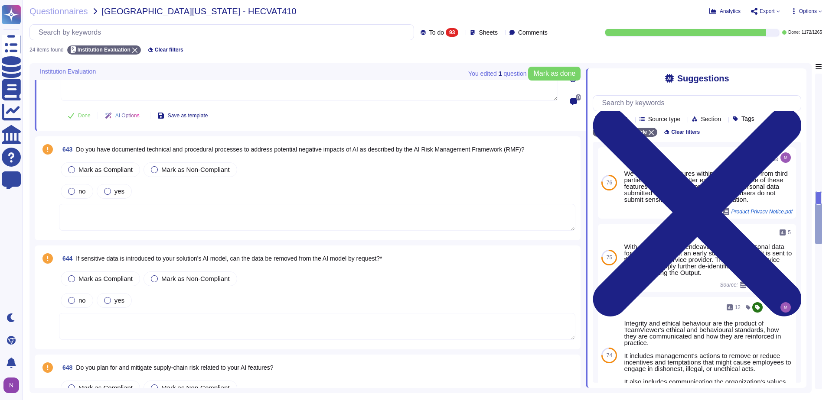
click at [155, 318] on textarea at bounding box center [317, 326] width 516 height 27
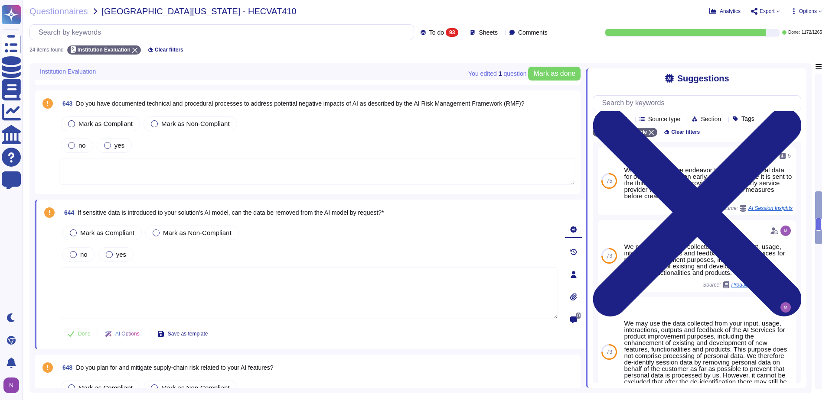
click at [158, 283] on textarea at bounding box center [309, 293] width 497 height 52
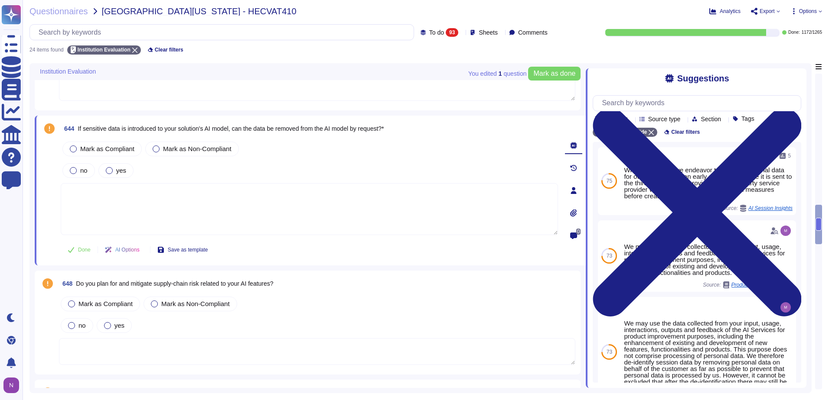
scroll to position [1170, 0]
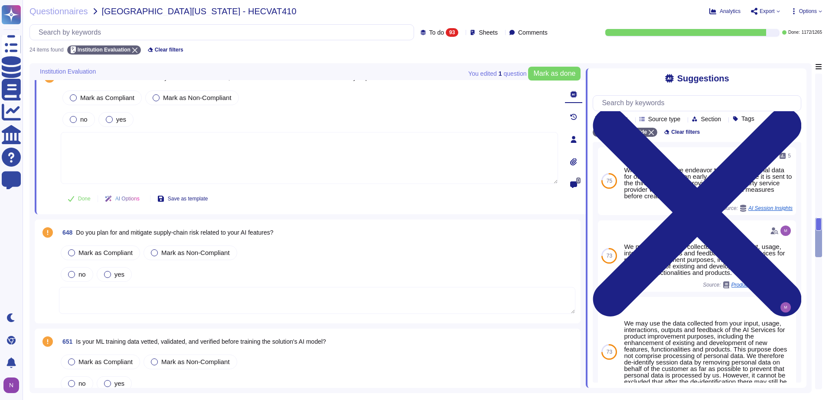
click at [149, 297] on textarea at bounding box center [317, 300] width 516 height 27
